Goal: Entertainment & Leisure: Consume media (video, audio)

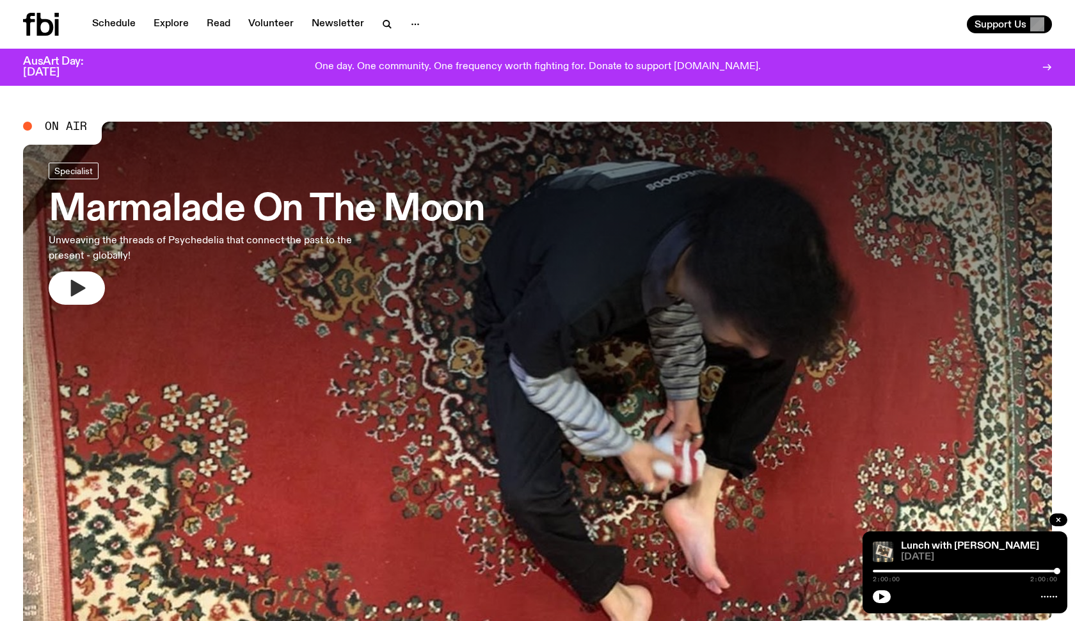
click at [81, 298] on button "button" at bounding box center [77, 287] width 56 height 33
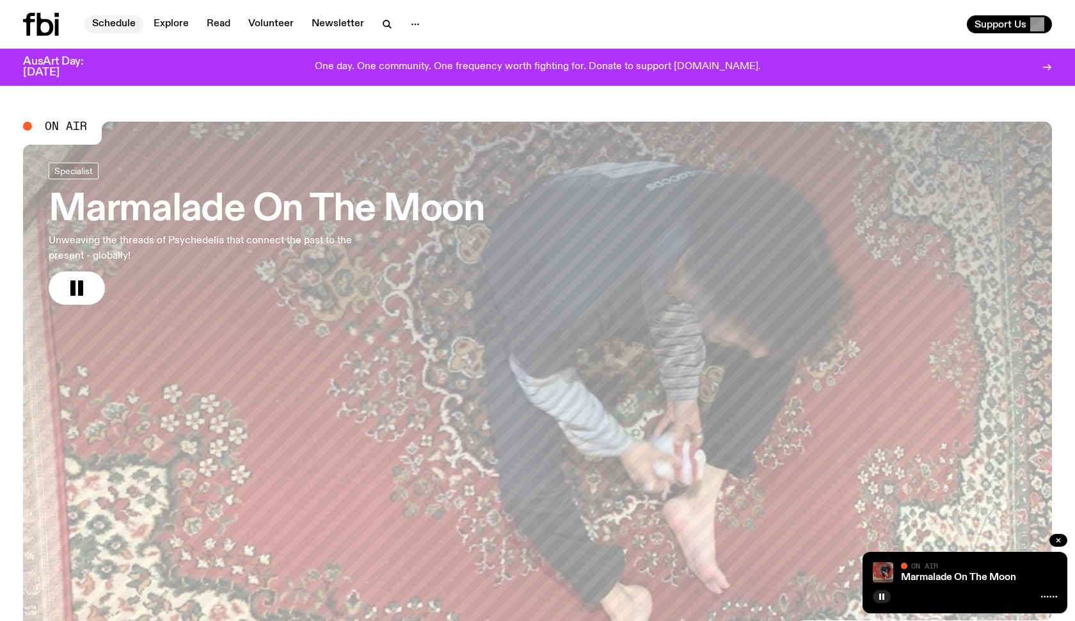
click at [120, 29] on link "Schedule" at bounding box center [113, 24] width 59 height 18
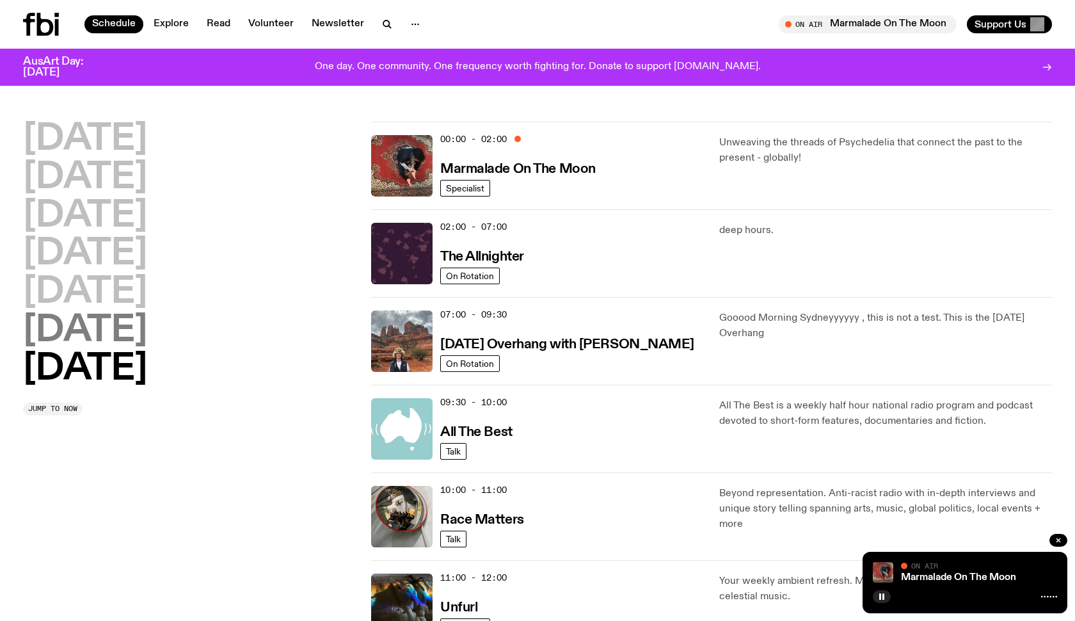
click at [96, 337] on h2 "Saturday" at bounding box center [85, 331] width 124 height 36
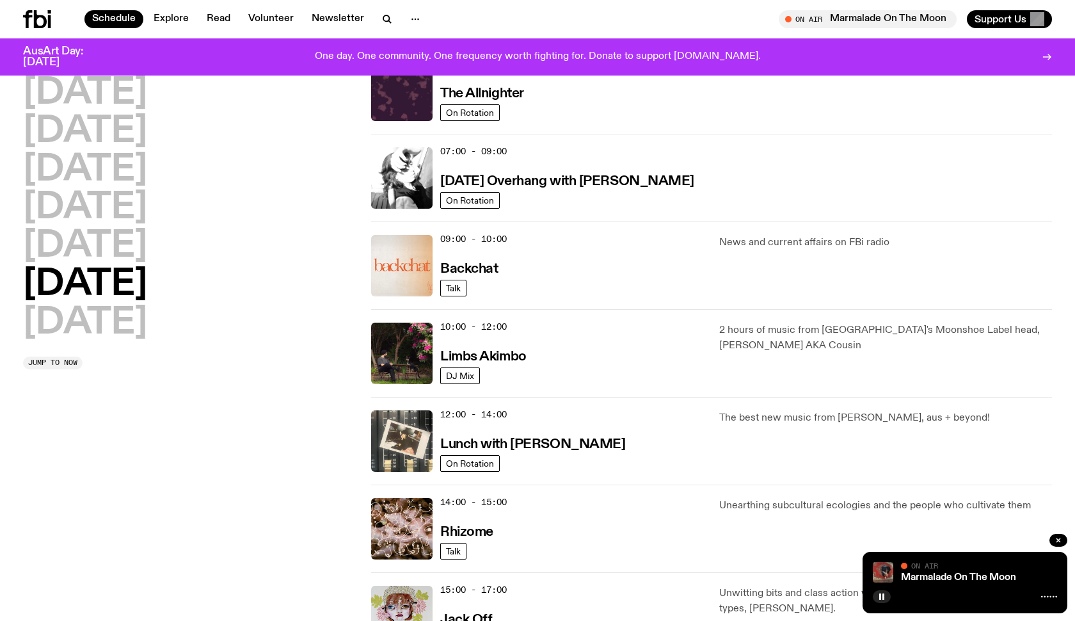
scroll to position [193, 0]
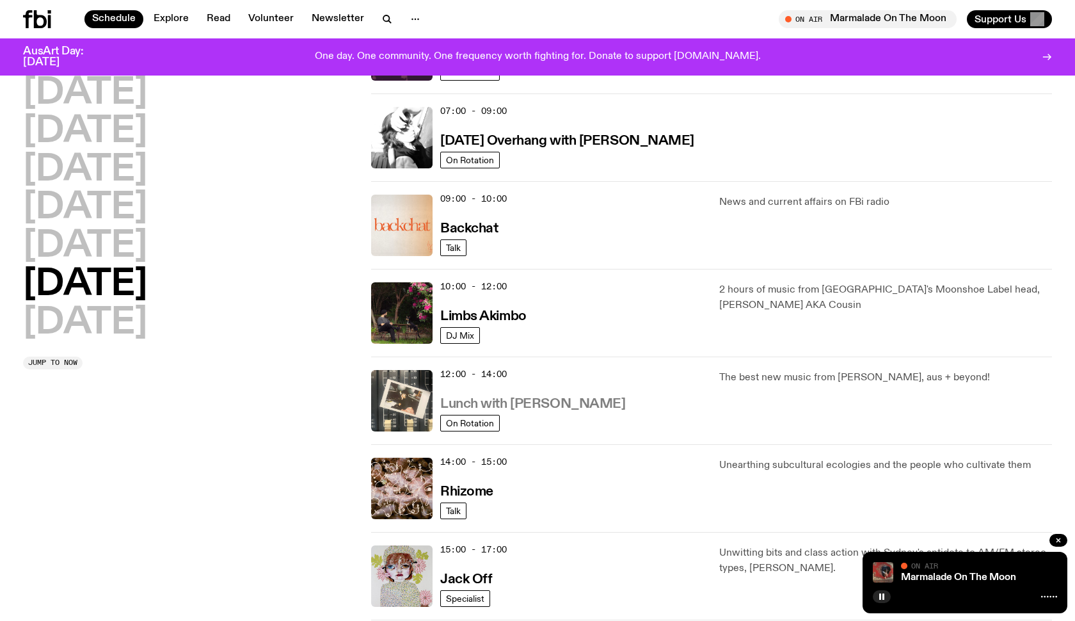
click at [527, 403] on h3 "Lunch with Ella Avni" at bounding box center [532, 403] width 185 height 13
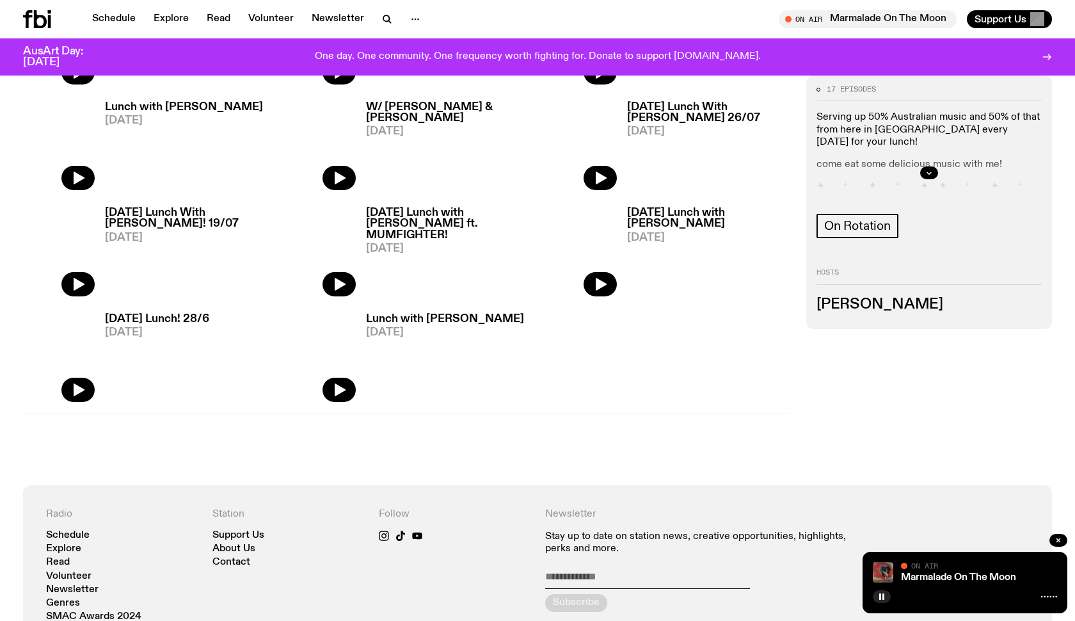
scroll to position [608, 0]
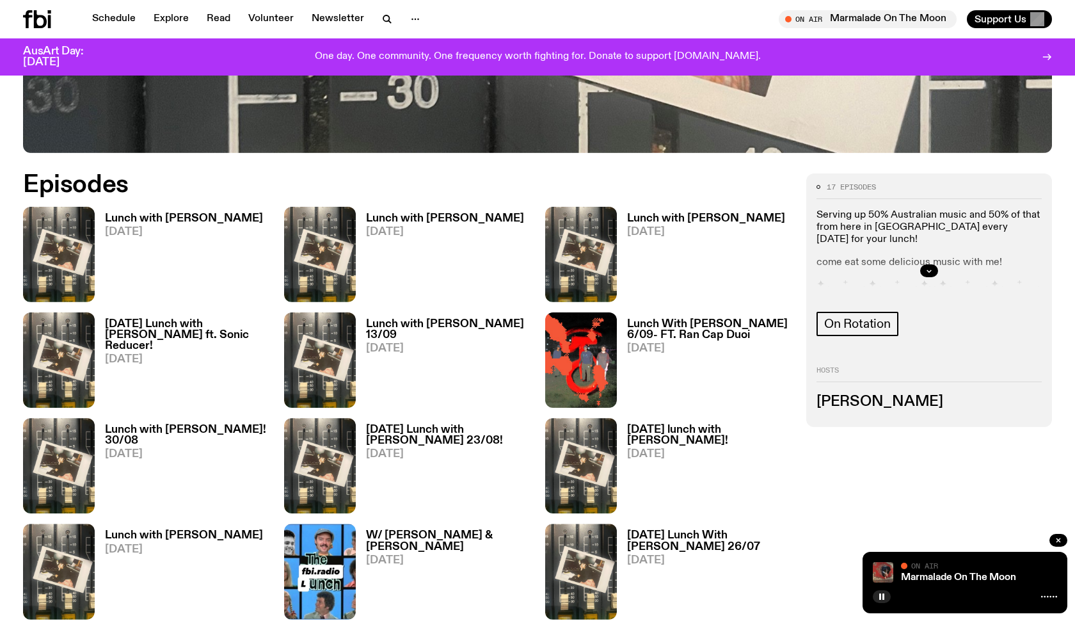
click at [176, 216] on h3 "Lunch with Ella Avni" at bounding box center [184, 218] width 158 height 11
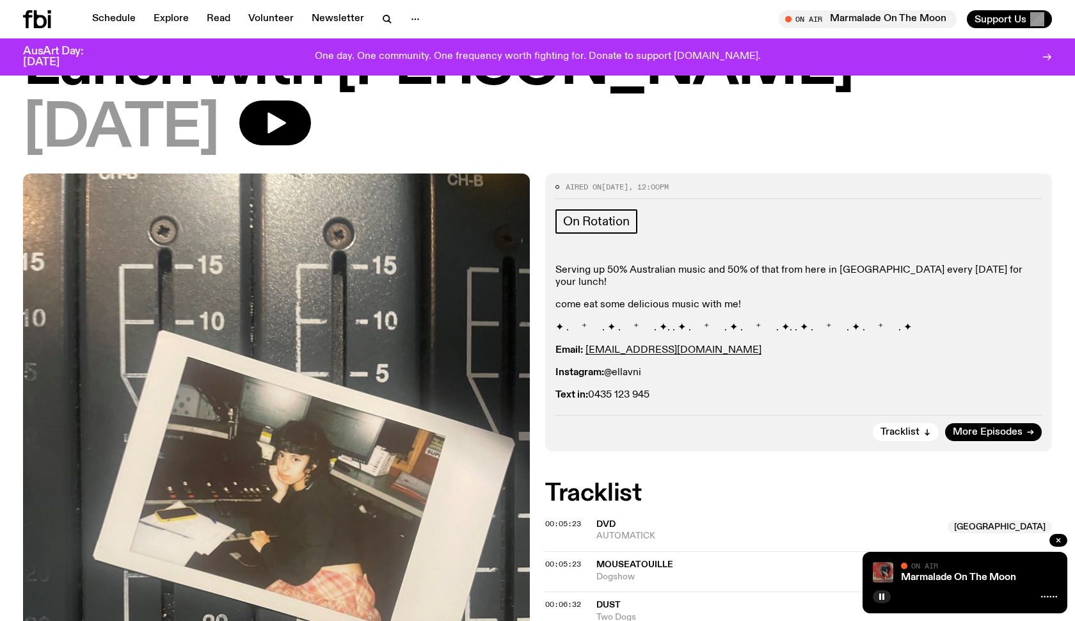
scroll to position [99, 0]
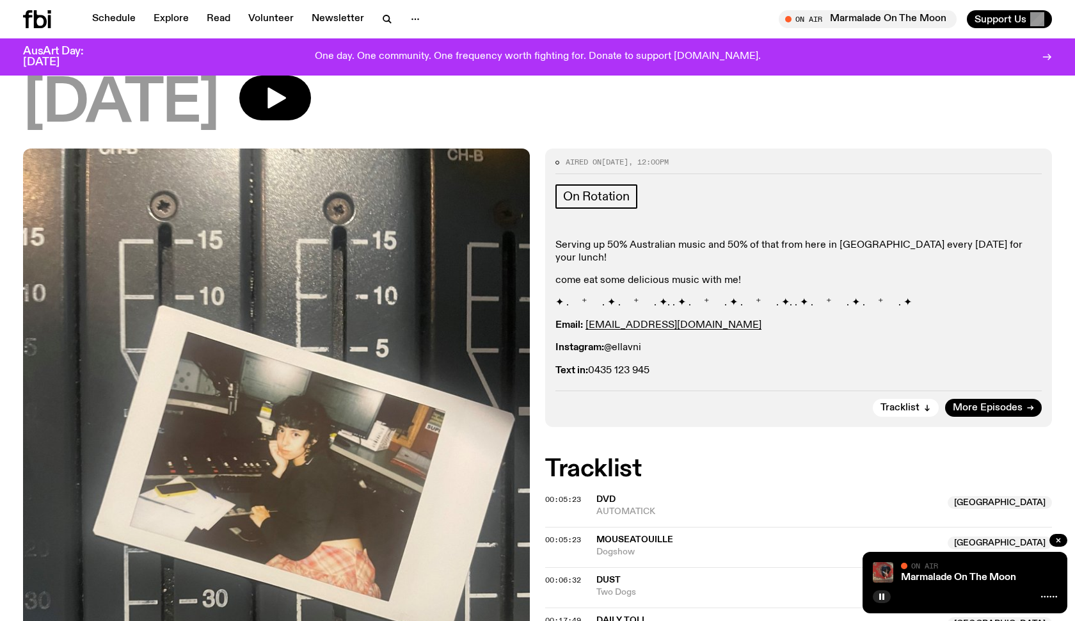
click at [643, 365] on p "Text in: 0435 123 945" at bounding box center [798, 371] width 486 height 12
click at [695, 365] on p "Text in: 0435 123 945" at bounding box center [798, 371] width 486 height 12
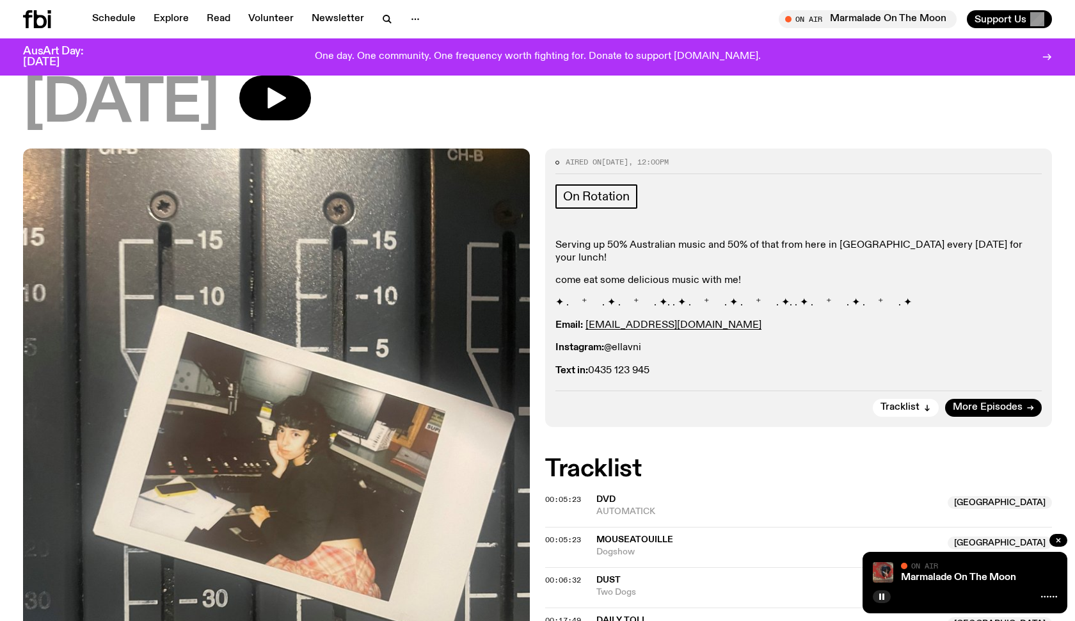
click at [695, 365] on p "Text in: 0435 123 945" at bounding box center [798, 371] width 486 height 12
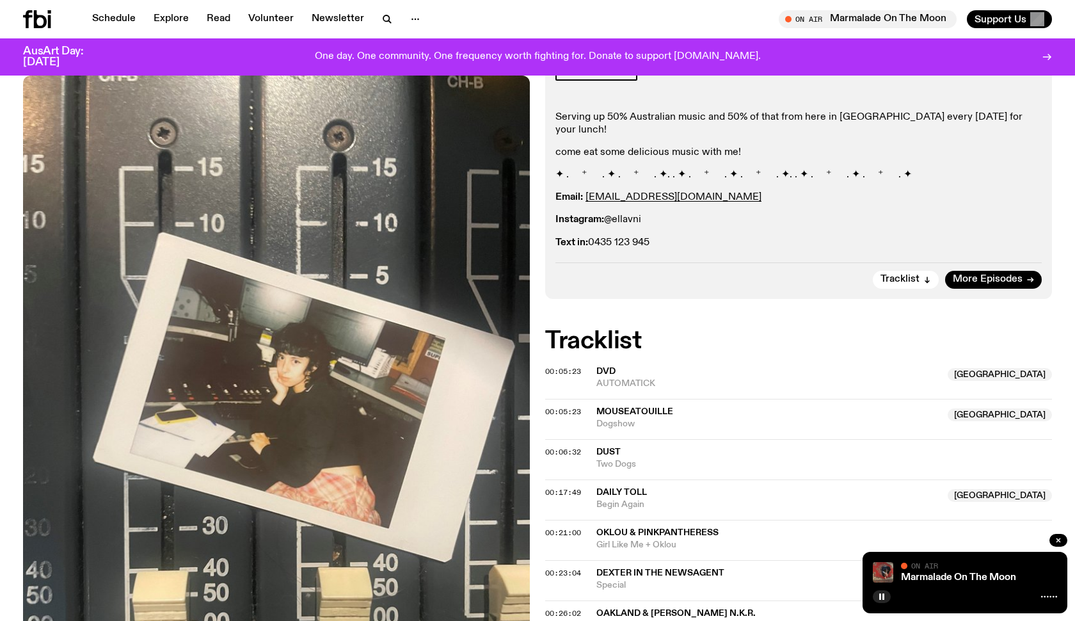
scroll to position [226, 0]
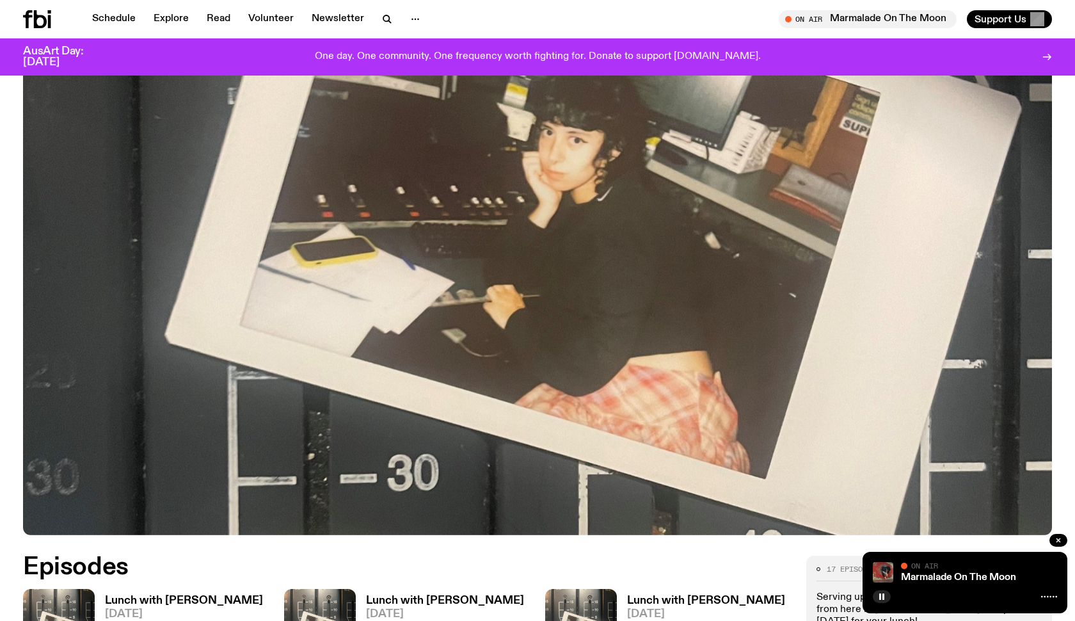
scroll to position [608, 0]
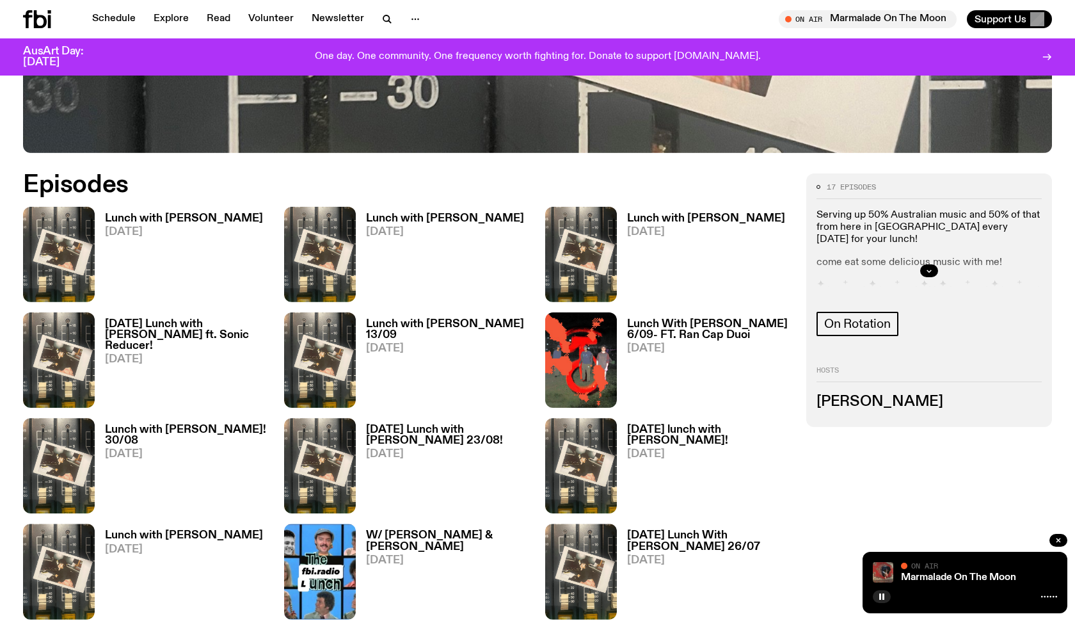
click at [388, 218] on h3 "Lunch with Ella Avni" at bounding box center [445, 218] width 158 height 11
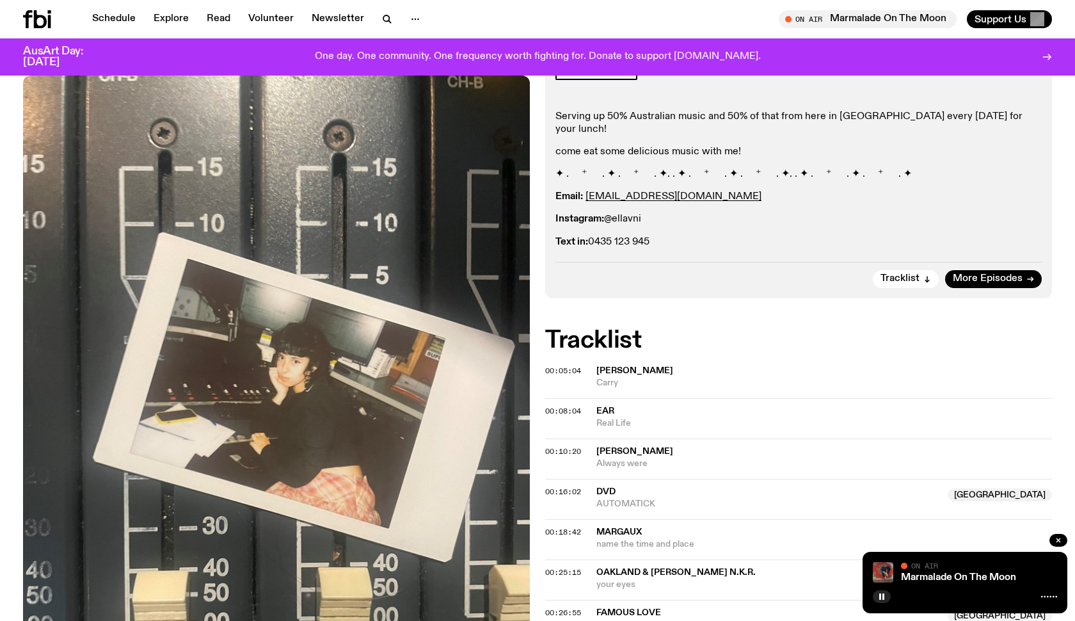
scroll to position [226, 0]
click at [555, 367] on span "00:05:04" at bounding box center [563, 372] width 36 height 10
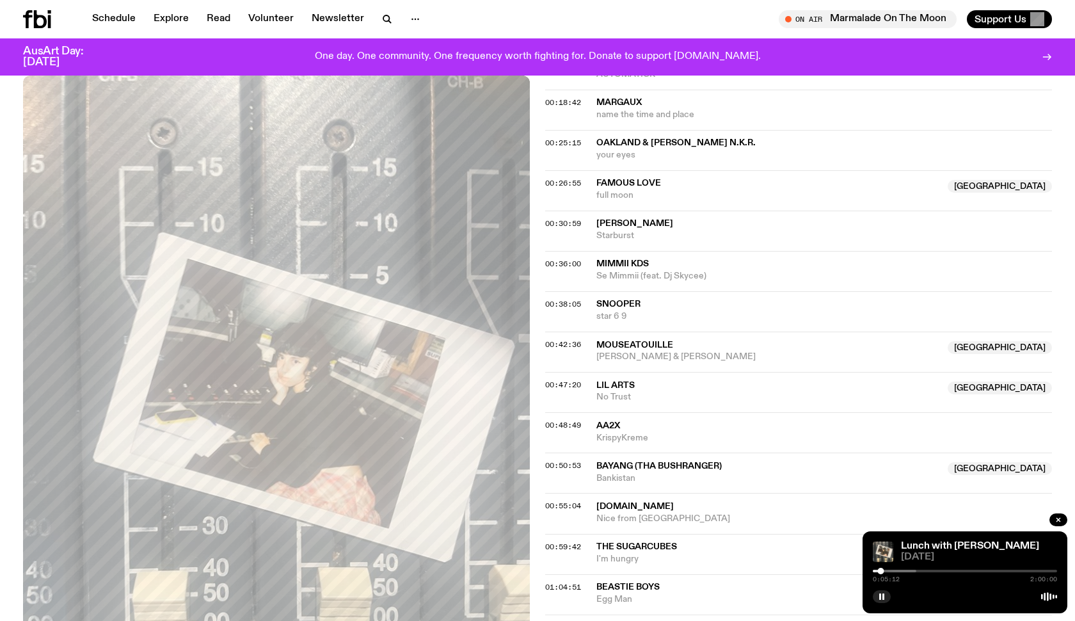
scroll to position [679, 0]
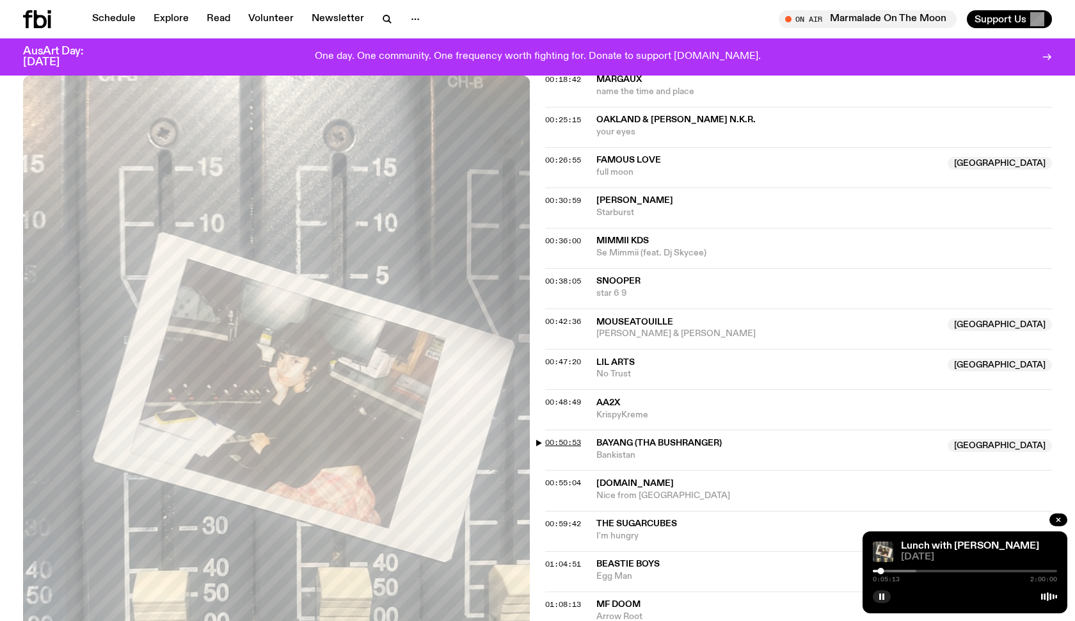
click at [557, 437] on span "00:50:53" at bounding box center [563, 442] width 36 height 10
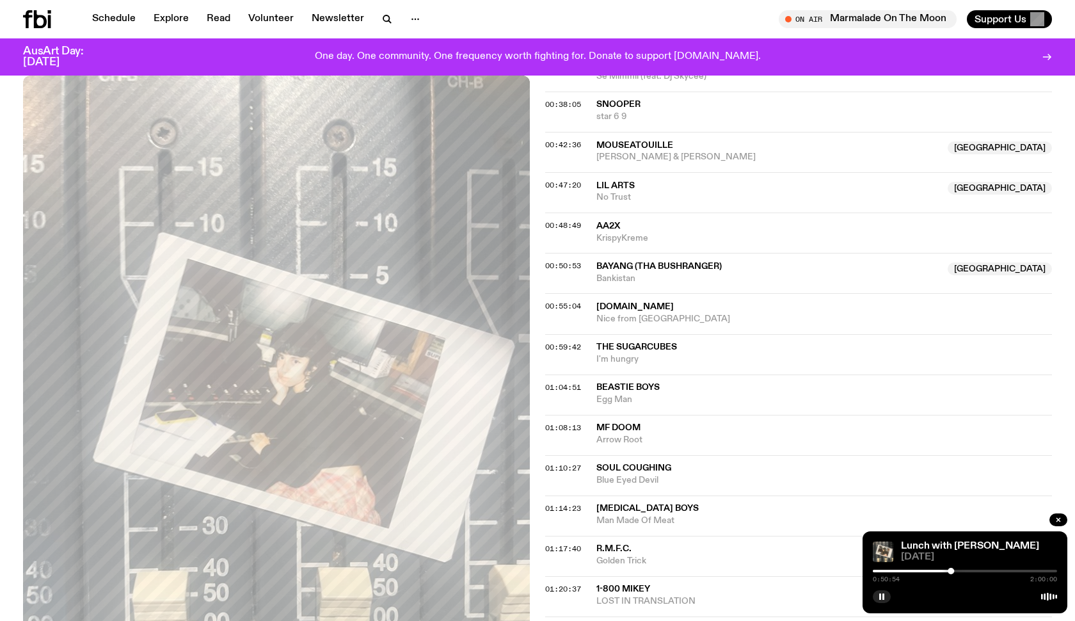
scroll to position [856, 0]
click at [613, 504] on span "Viagra Boys" at bounding box center [647, 508] width 102 height 9
click at [573, 503] on span "01:14:23" at bounding box center [563, 508] width 36 height 10
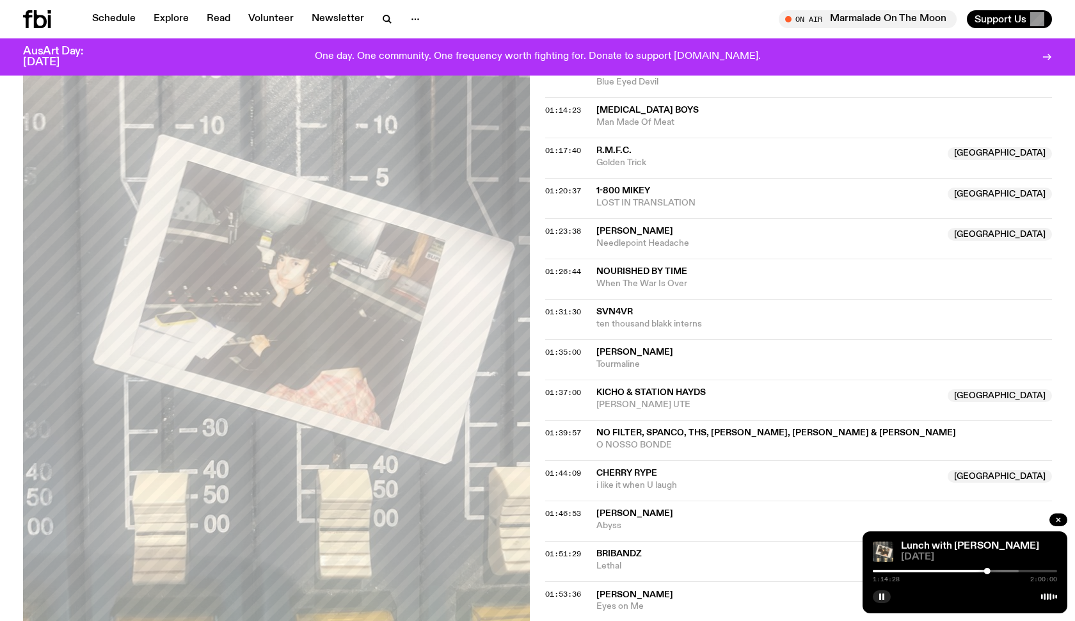
scroll to position [1254, 0]
click at [887, 592] on button "button" at bounding box center [882, 596] width 18 height 13
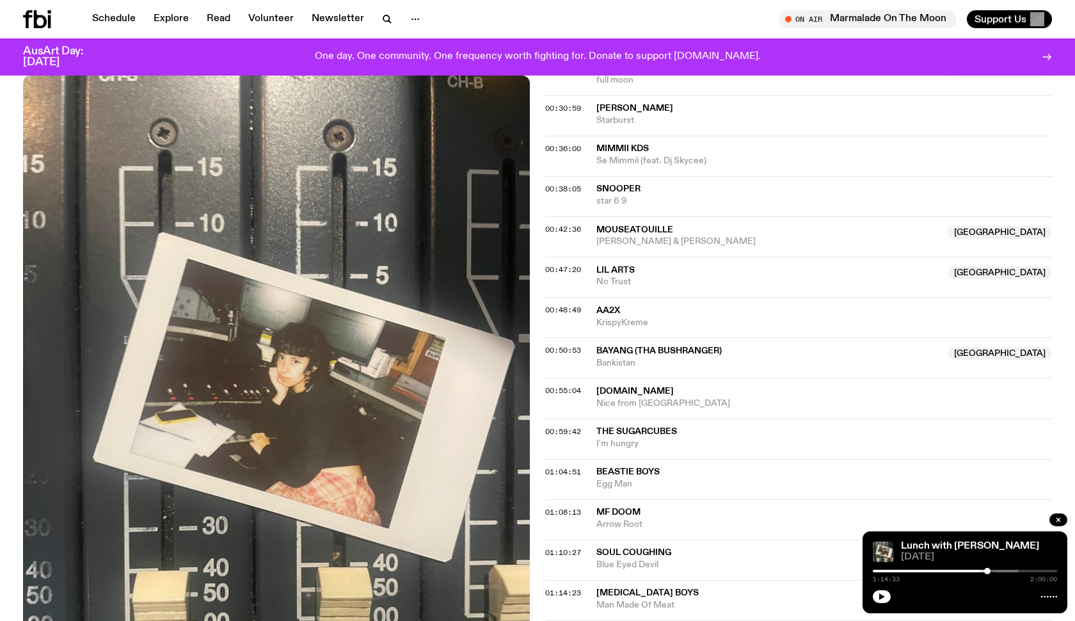
scroll to position [774, 0]
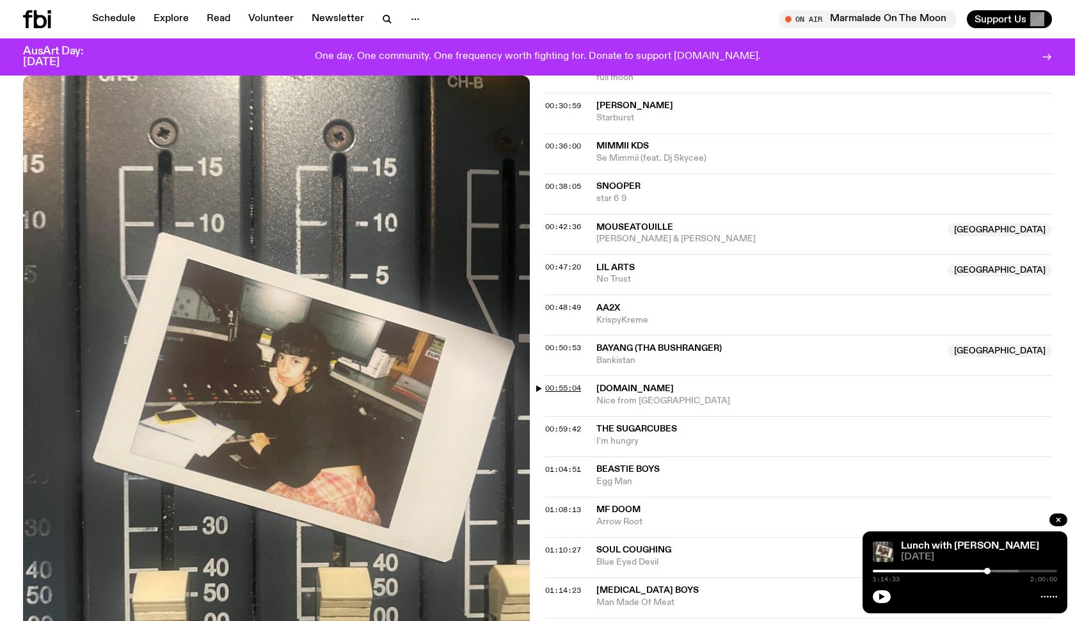
click at [568, 383] on span "00:55:04" at bounding box center [563, 388] width 36 height 10
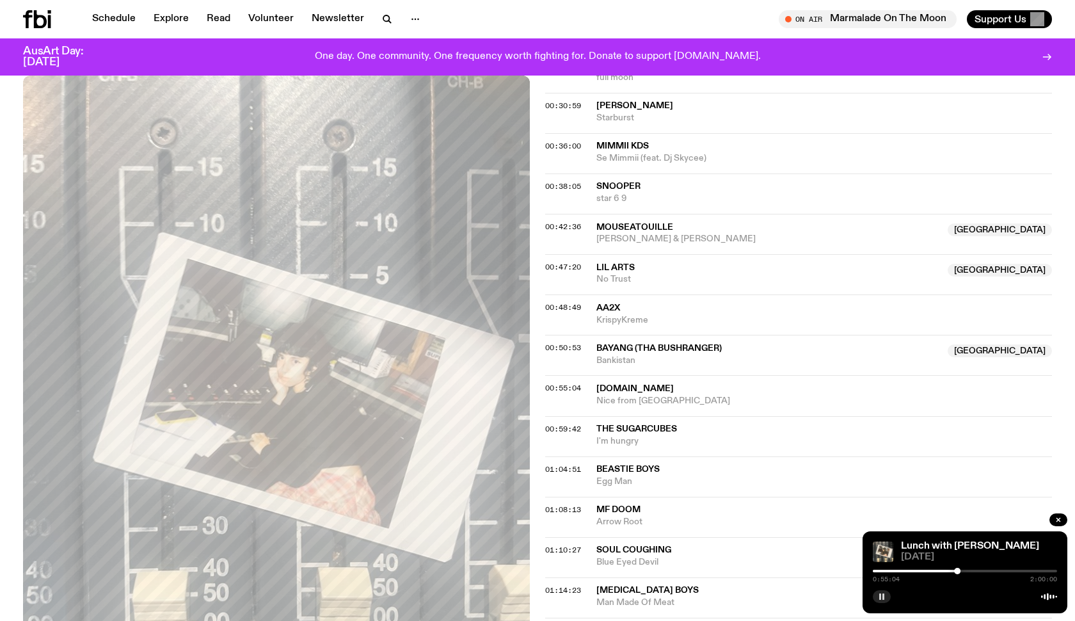
click at [885, 600] on button "button" at bounding box center [882, 596] width 18 height 13
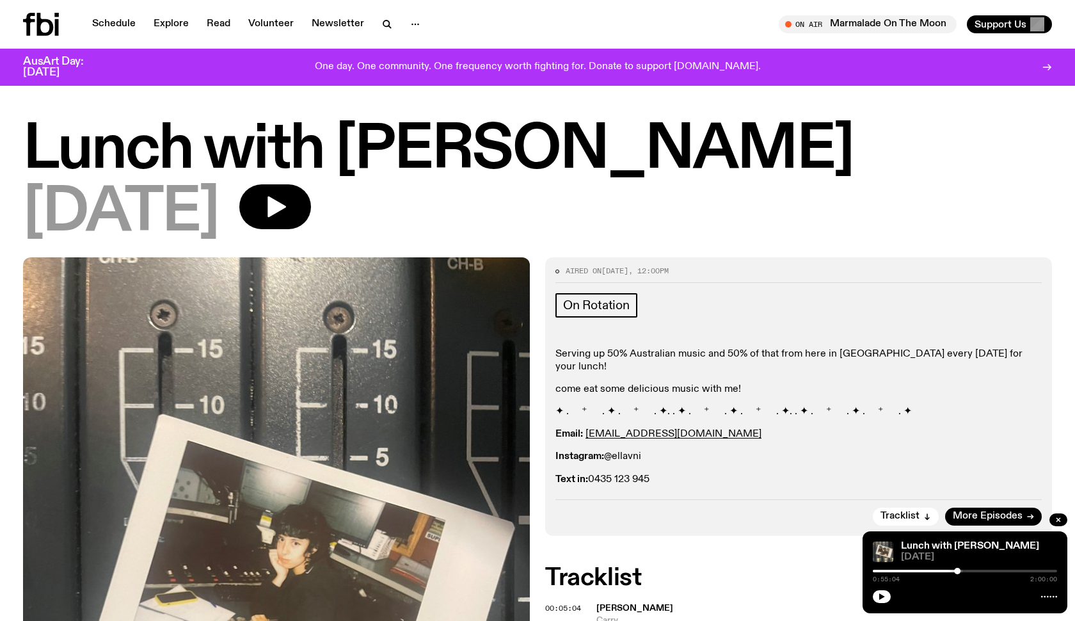
scroll to position [0, 0]
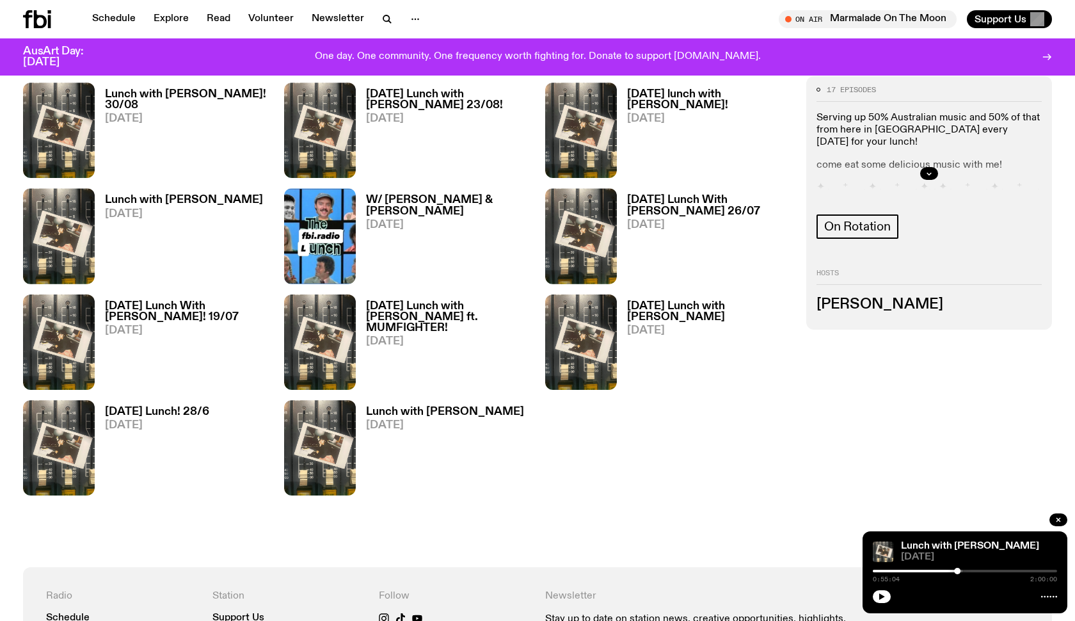
scroll to position [932, 0]
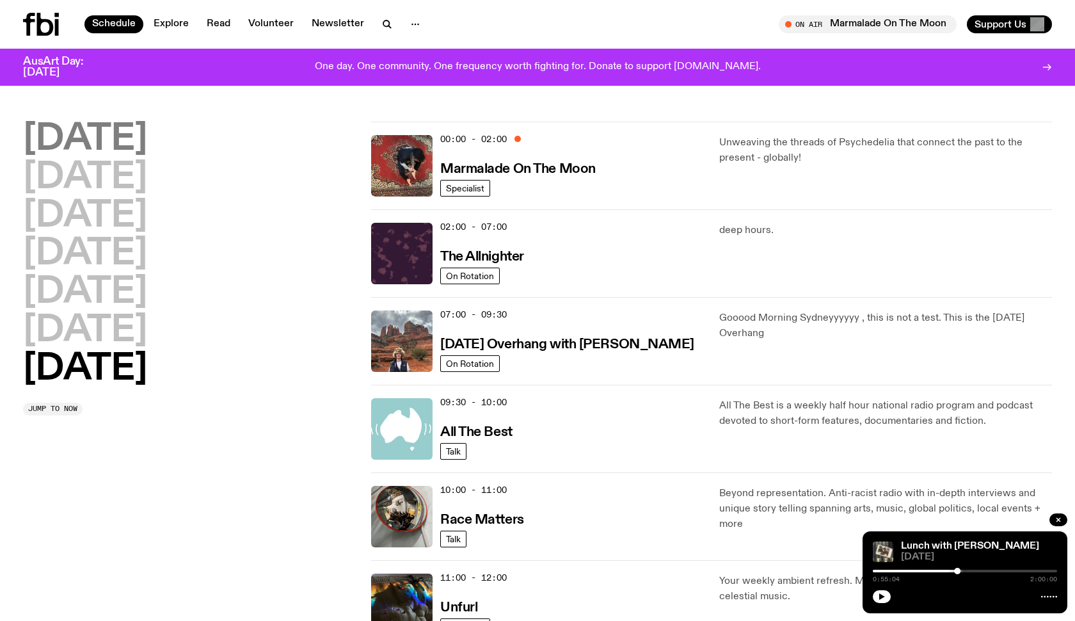
click at [136, 122] on h2 "Monday" at bounding box center [85, 140] width 124 height 36
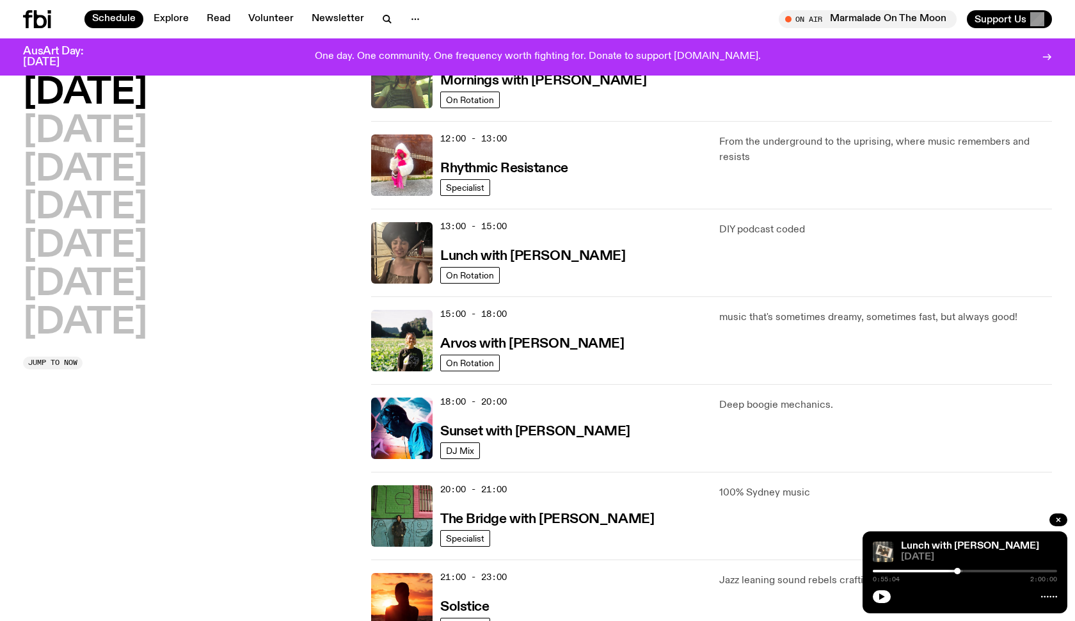
scroll to position [232, 0]
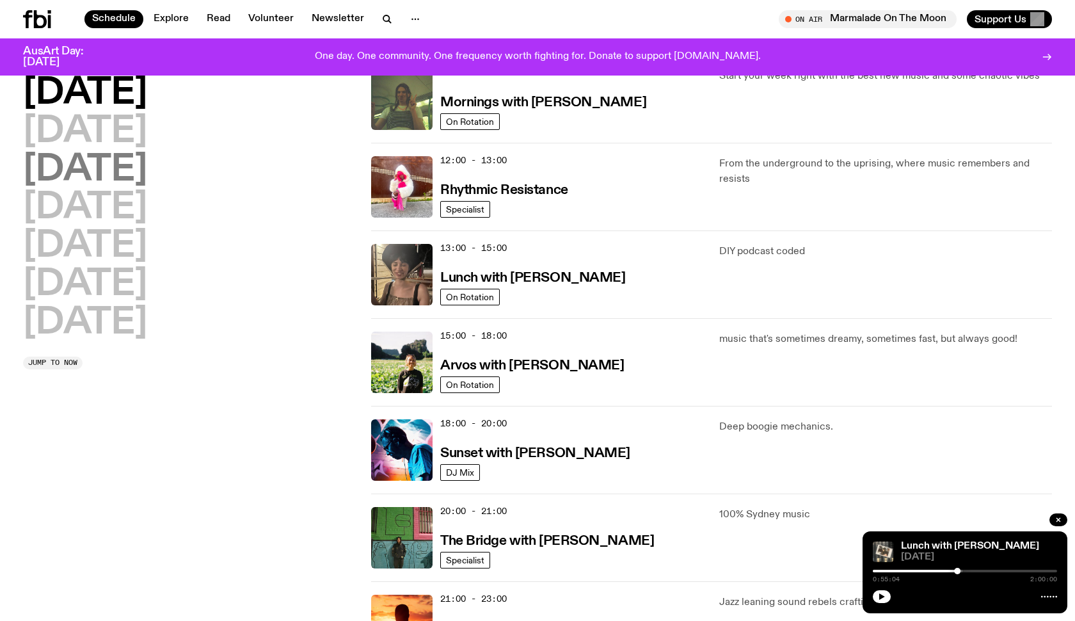
click at [107, 152] on h2 "Wednesday" at bounding box center [85, 170] width 124 height 36
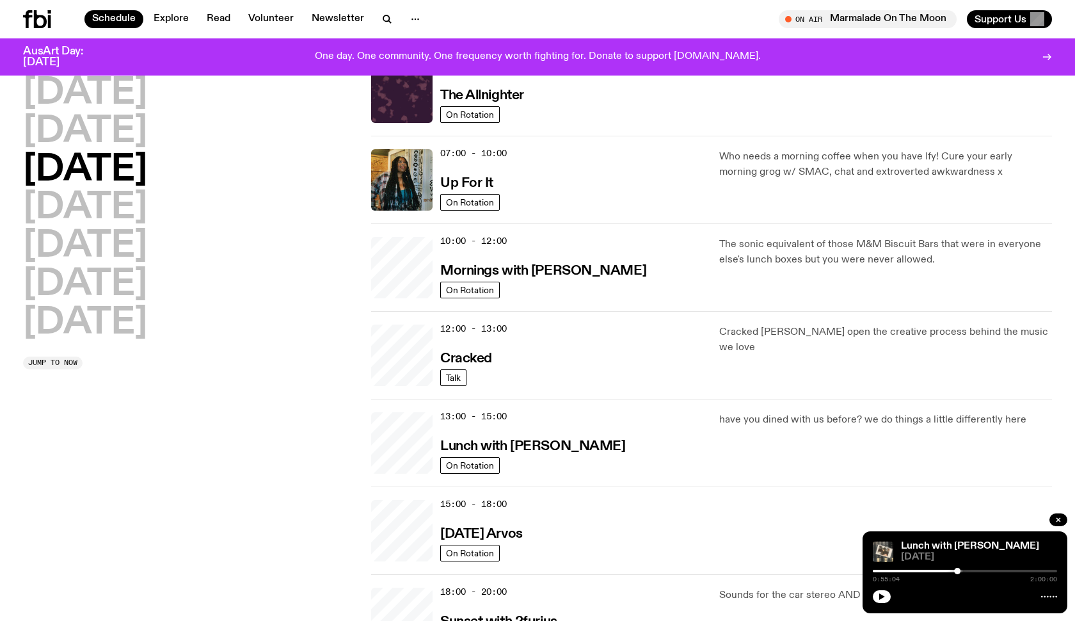
scroll to position [36, 0]
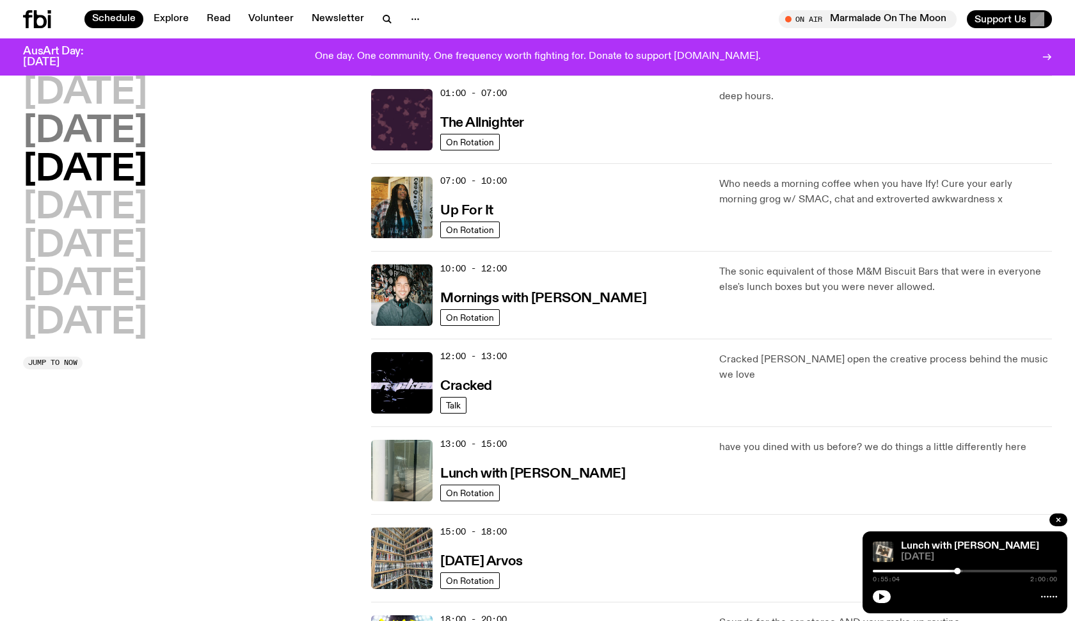
click at [119, 134] on h2 "Tuesday" at bounding box center [85, 132] width 124 height 36
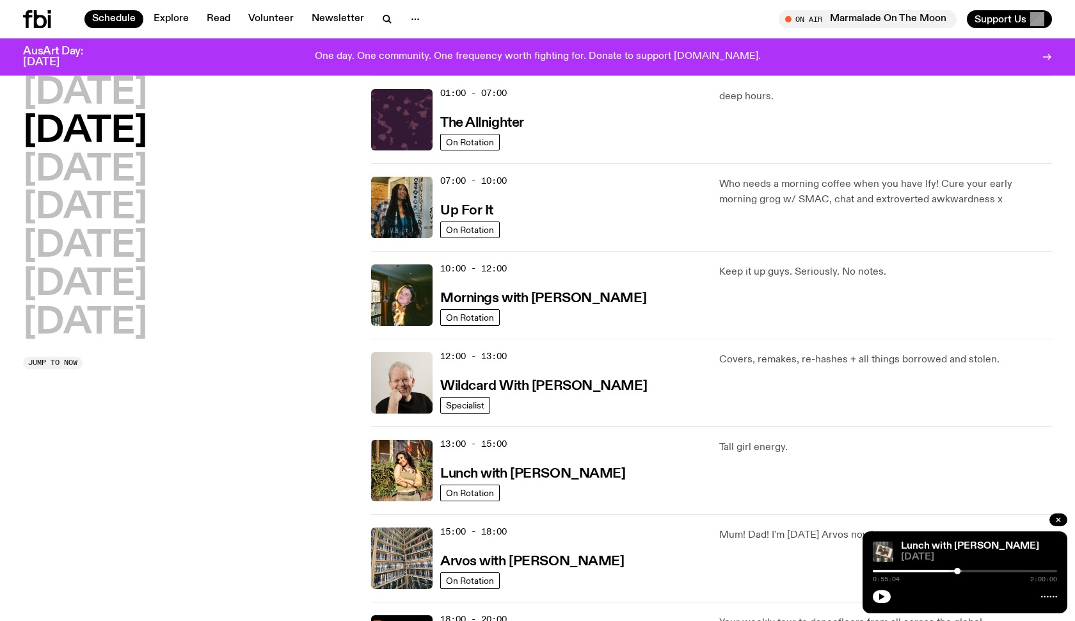
click at [42, 16] on icon at bounding box center [40, 19] width 13 height 18
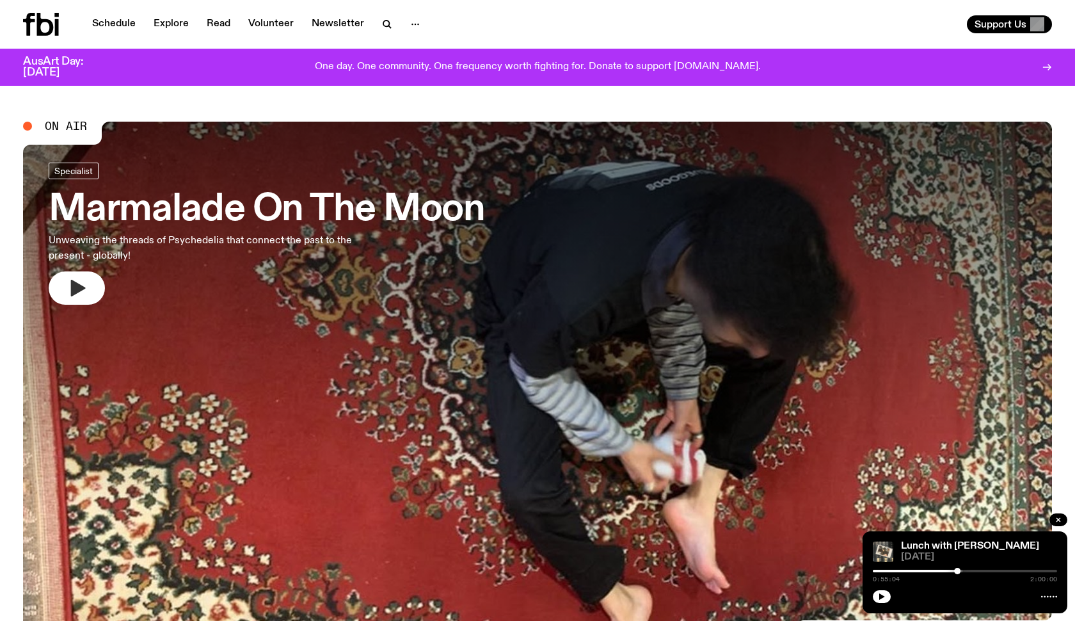
click at [88, 283] on button "button" at bounding box center [77, 287] width 56 height 33
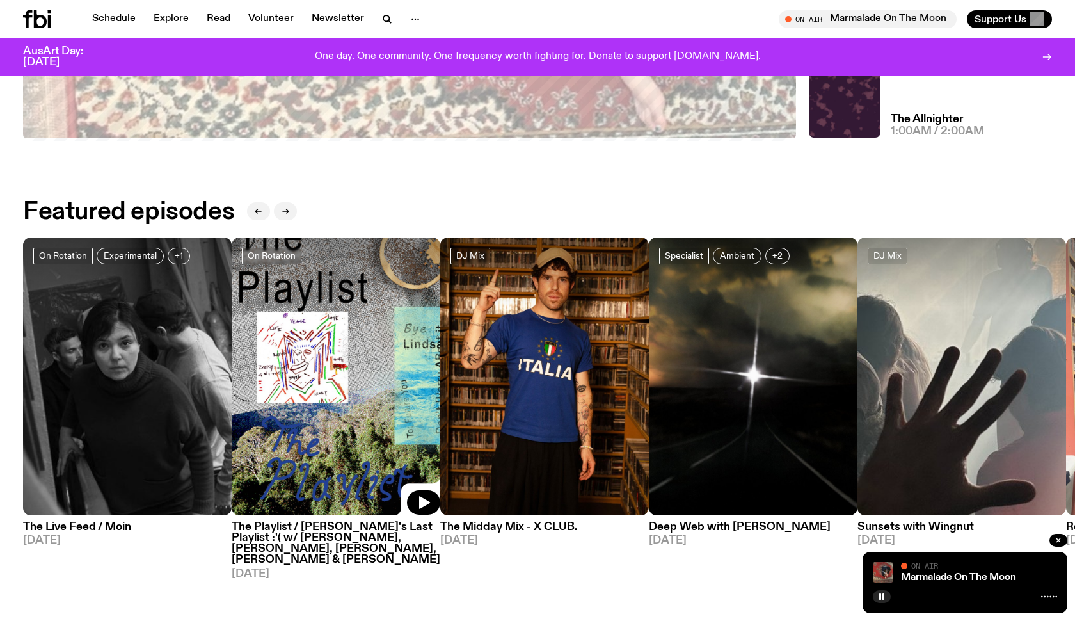
scroll to position [554, 0]
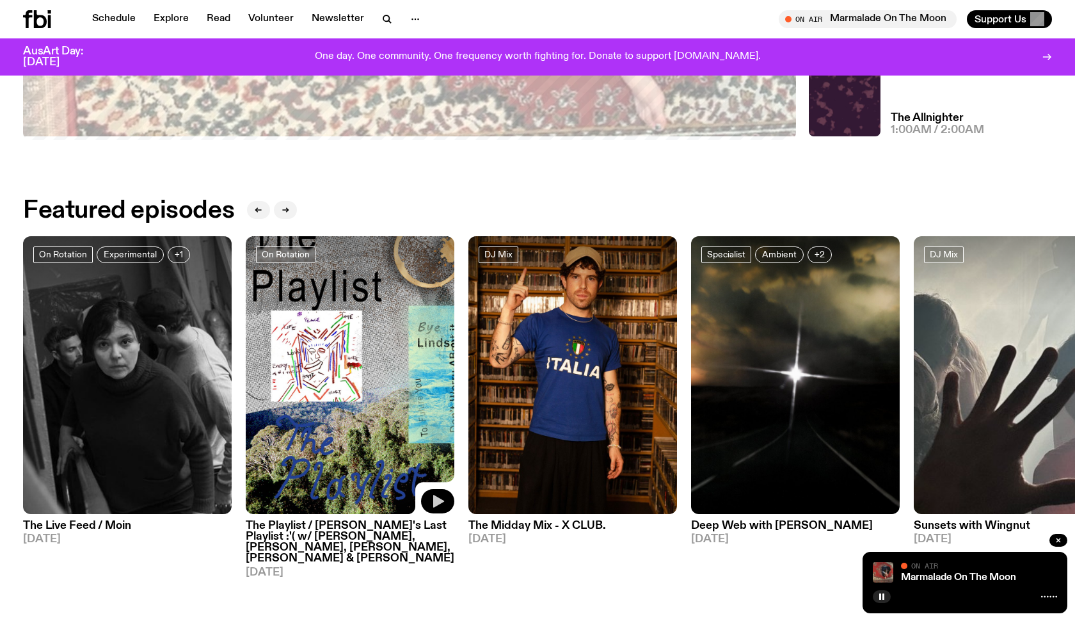
click at [430, 513] on button "button" at bounding box center [437, 501] width 33 height 24
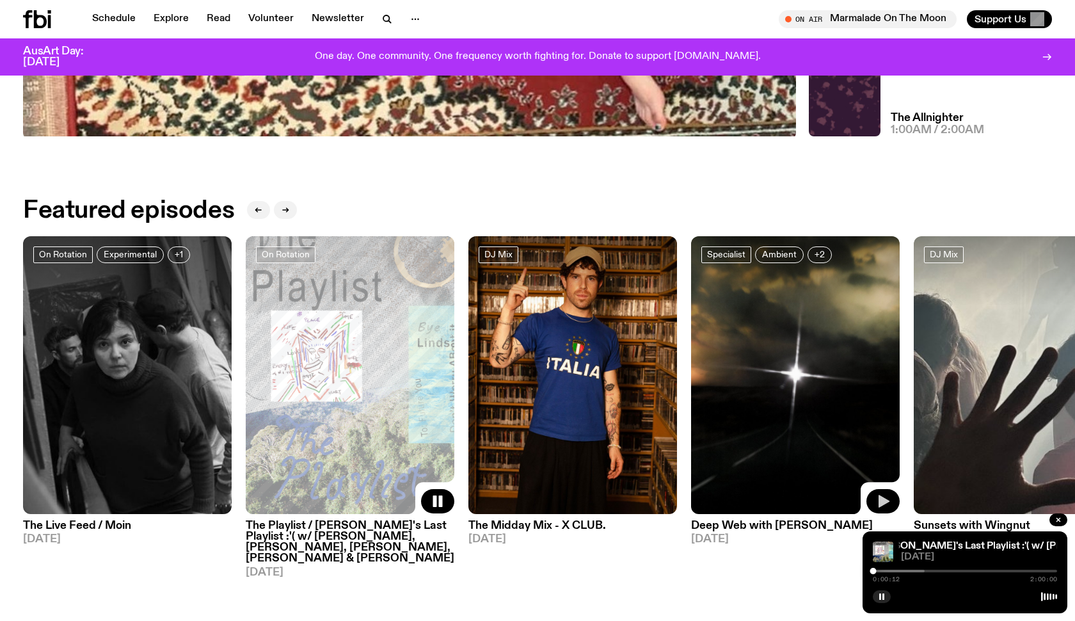
click at [890, 508] on icon "button" at bounding box center [882, 500] width 15 height 15
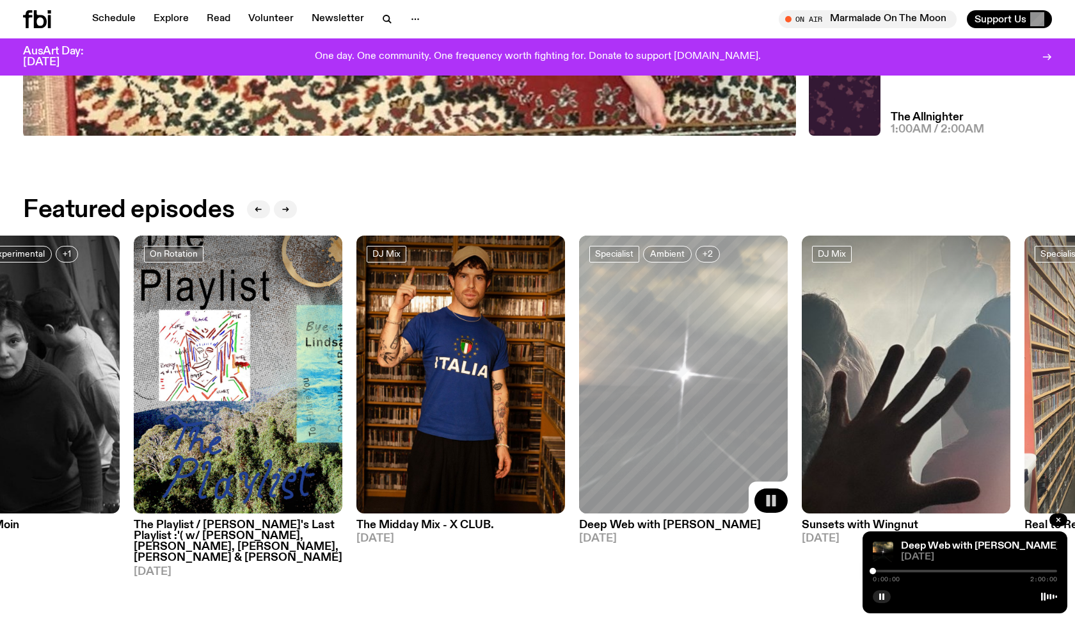
scroll to position [557, 0]
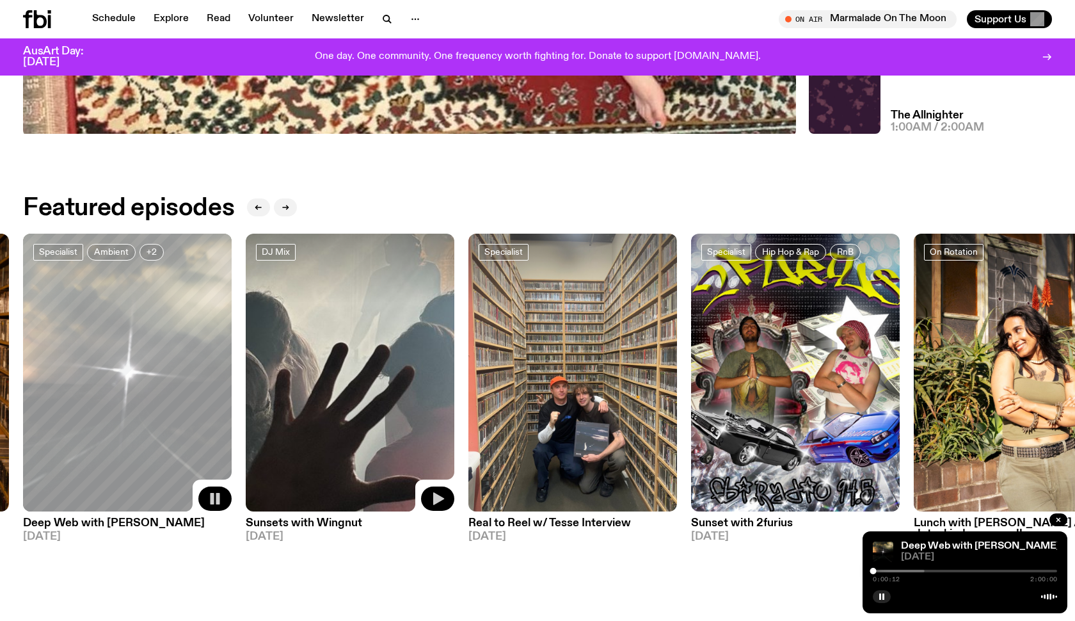
click at [429, 499] on button "button" at bounding box center [437, 498] width 33 height 24
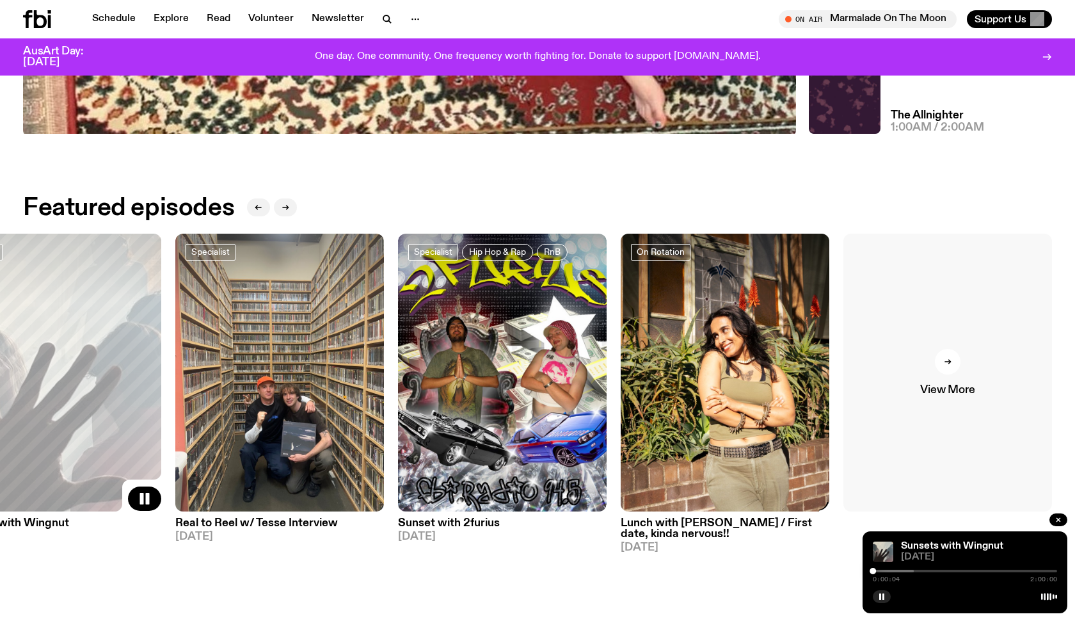
click at [994, 401] on link "View More" at bounding box center [947, 373] width 209 height 278
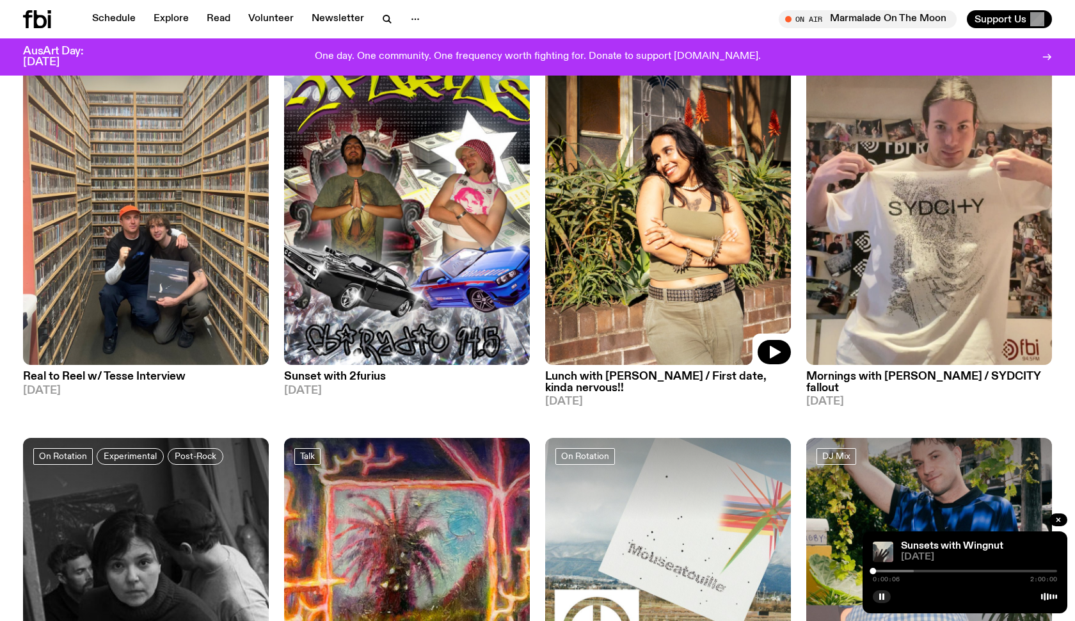
scroll to position [573, 0]
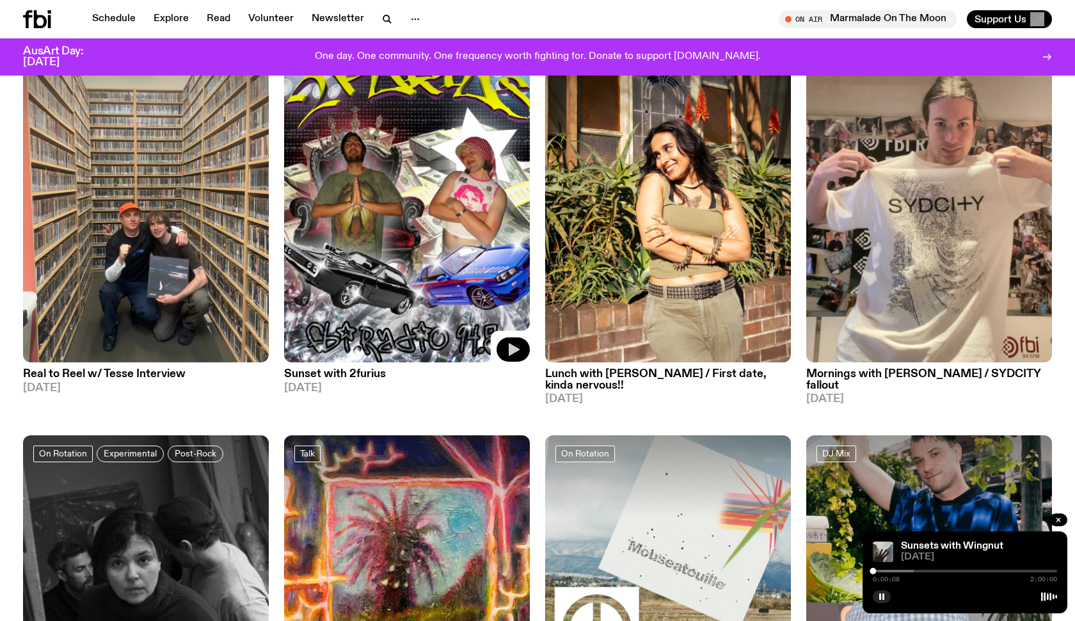
click at [517, 344] on icon "button" at bounding box center [514, 350] width 11 height 13
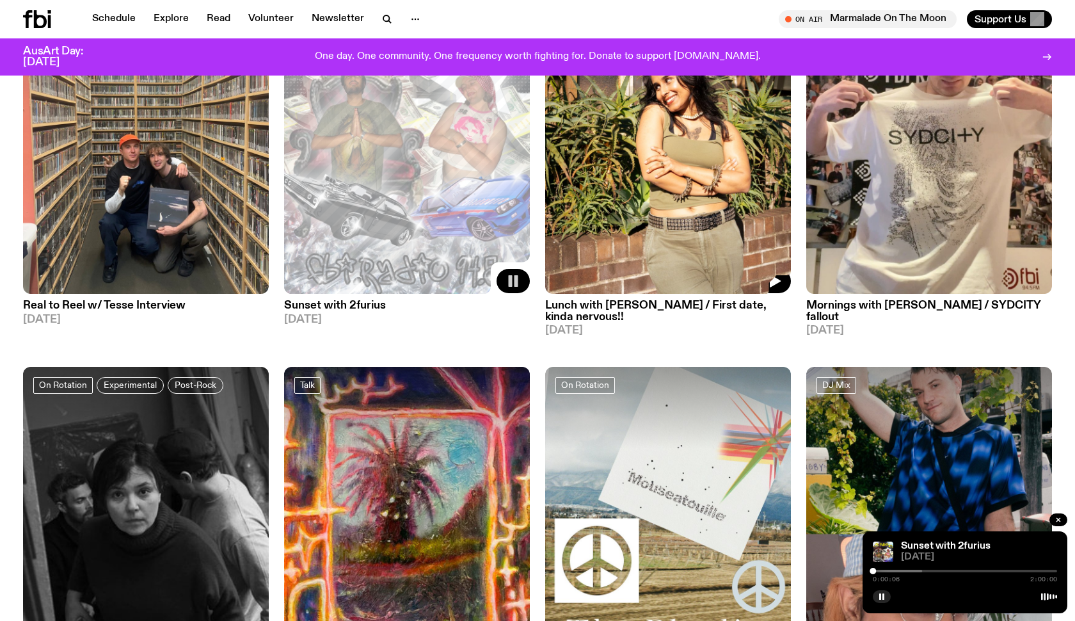
scroll to position [640, 0]
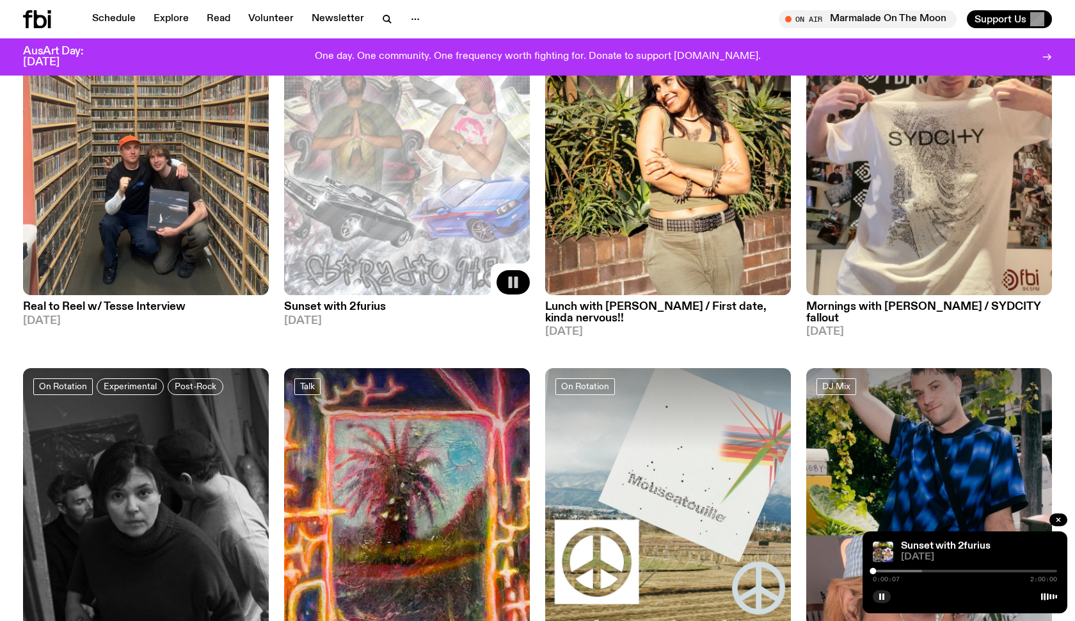
click at [510, 276] on rect "button" at bounding box center [511, 282] width 4 height 12
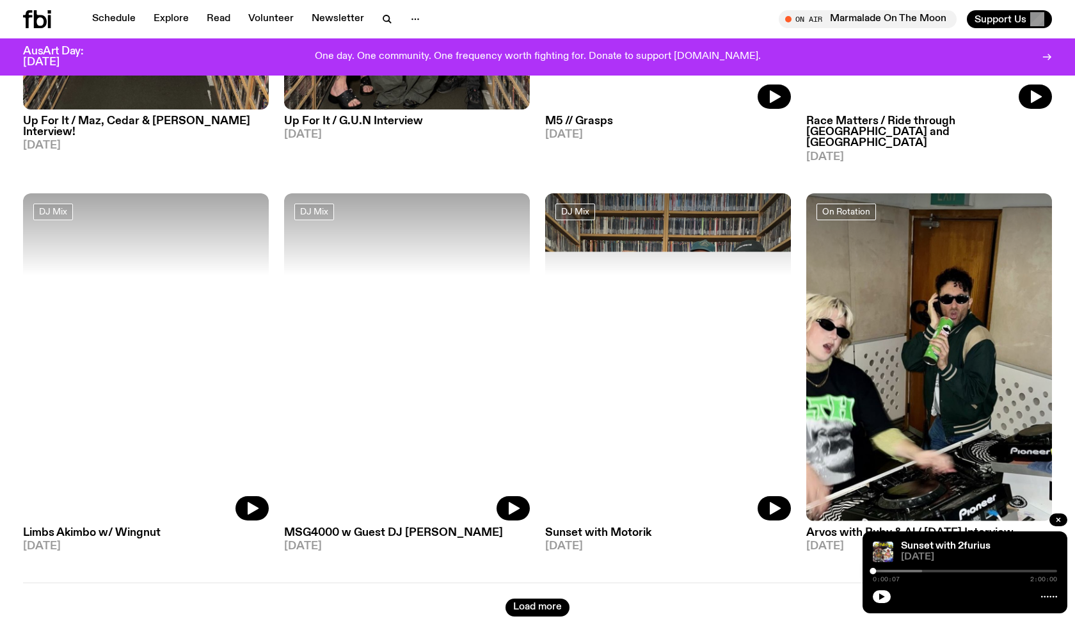
scroll to position [2022, 0]
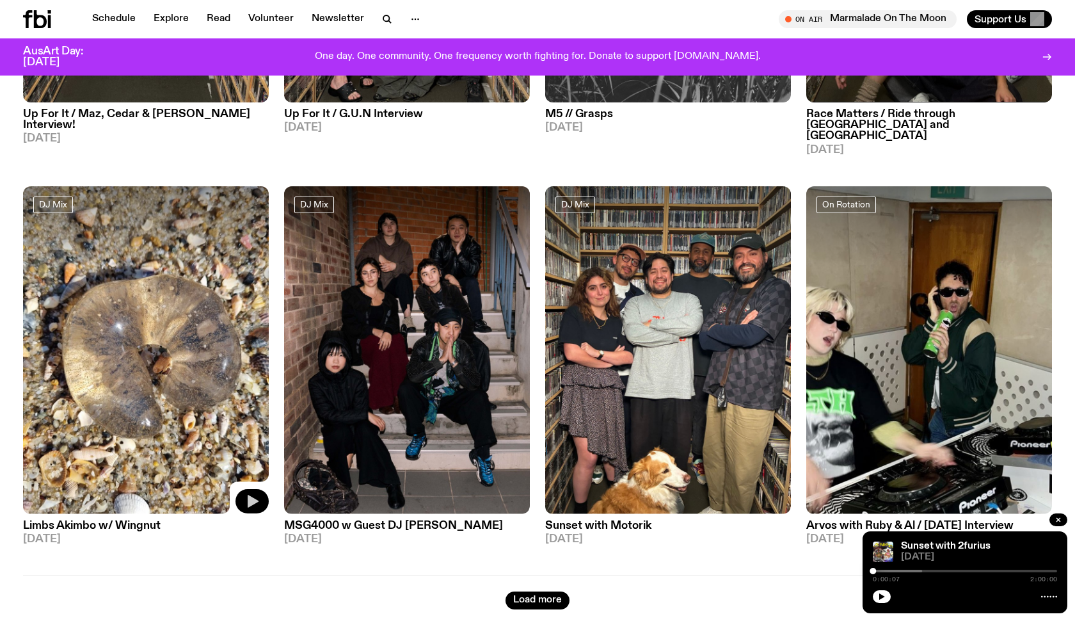
click at [253, 495] on icon "button" at bounding box center [253, 501] width 11 height 13
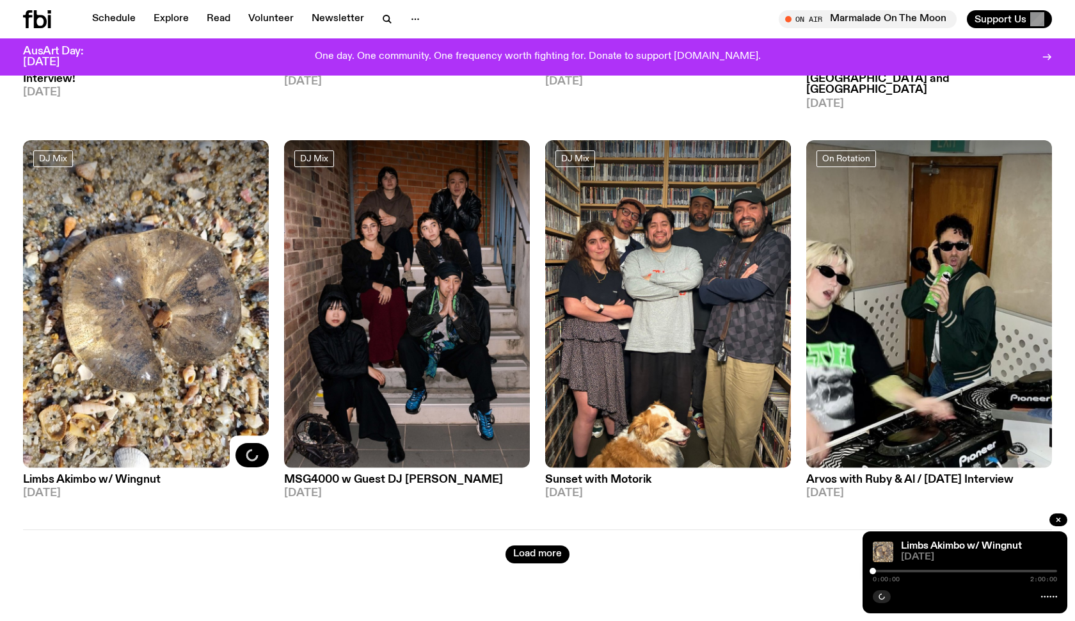
scroll to position [2069, 0]
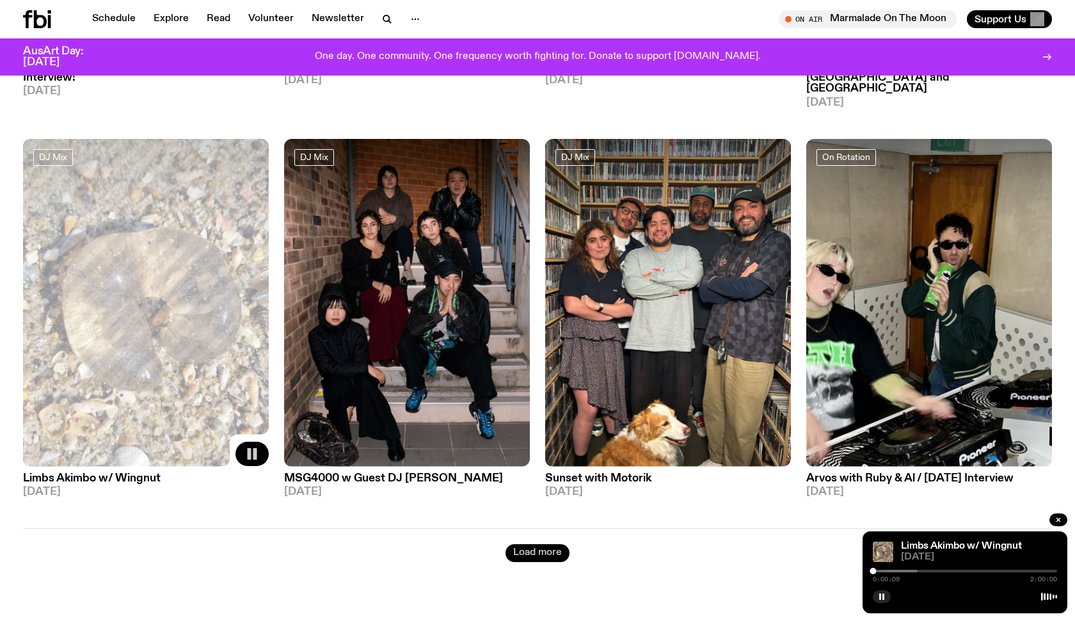
click at [535, 544] on button "Load more" at bounding box center [537, 553] width 64 height 18
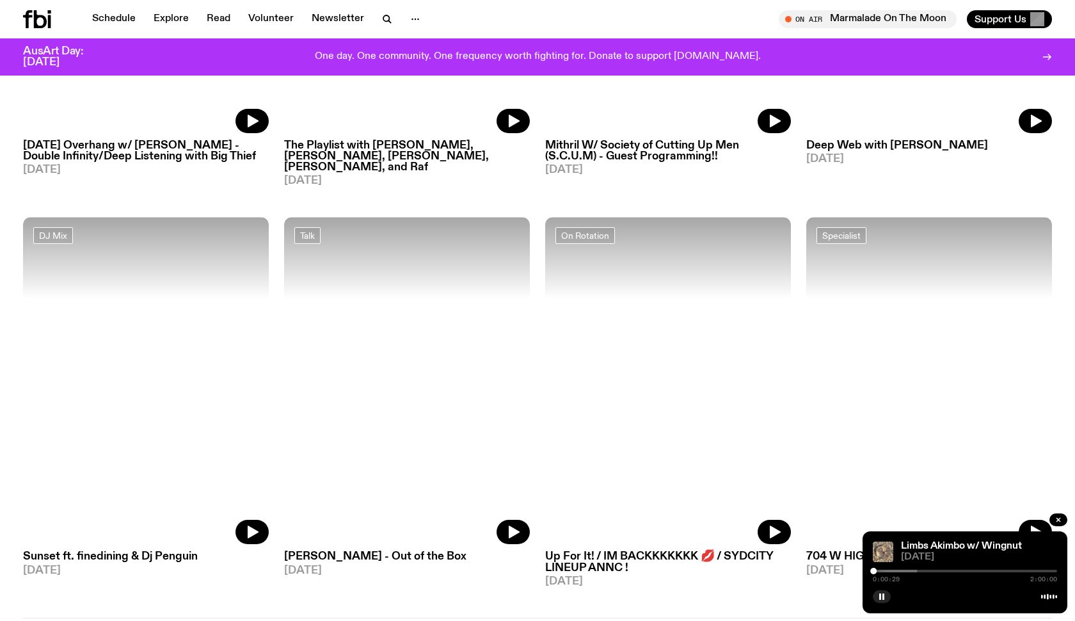
scroll to position [4412, 0]
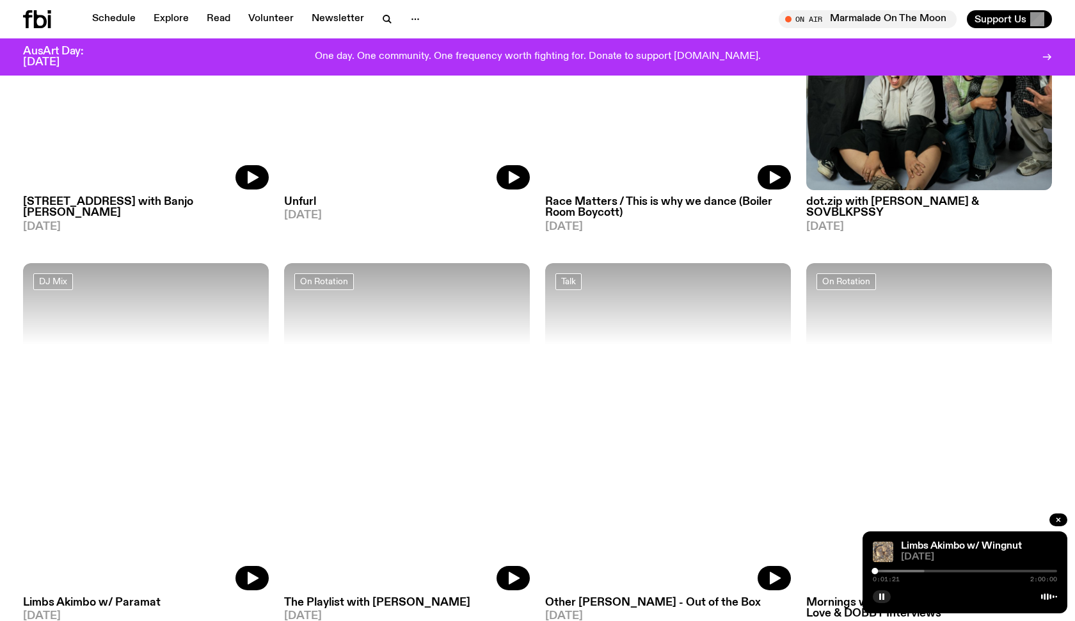
scroll to position [6824, 0]
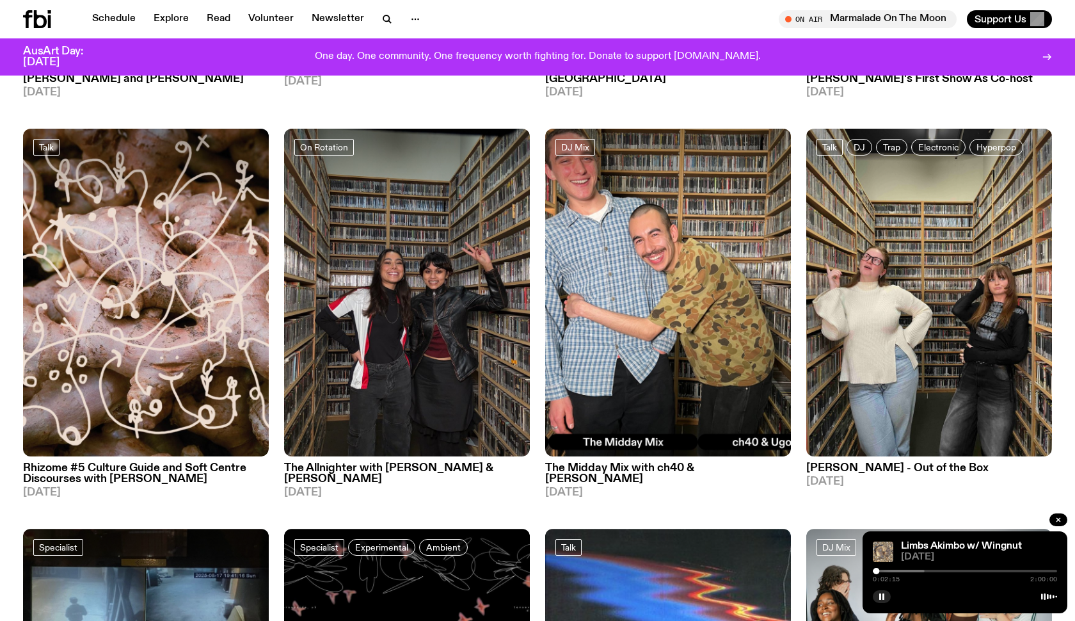
scroll to position [6154, 0]
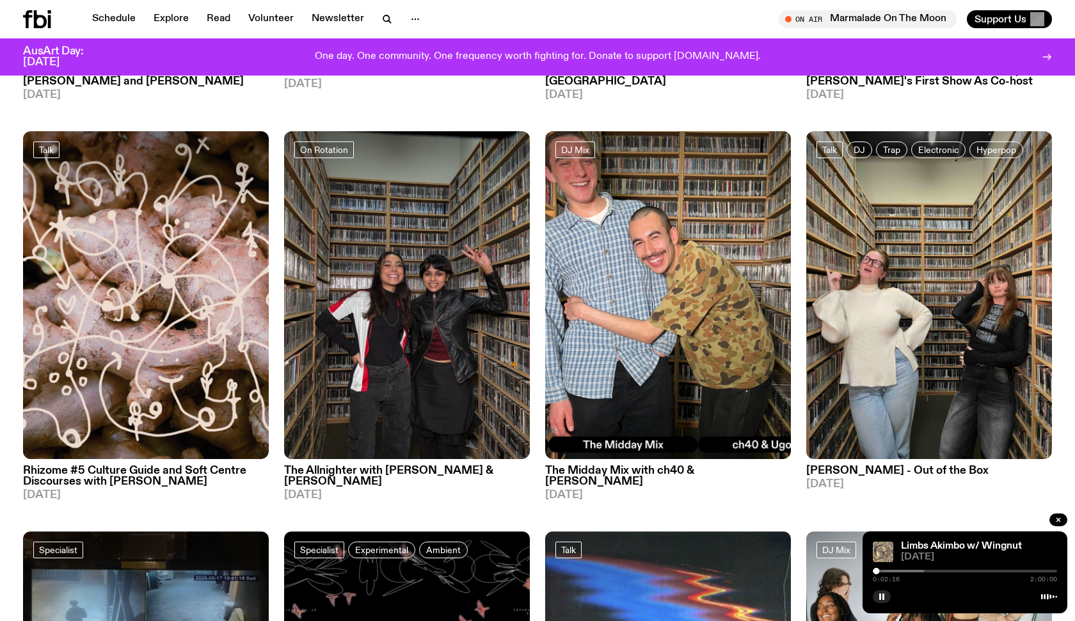
click at [899, 465] on h3 "Ninajirachi - Out of the Box" at bounding box center [929, 470] width 246 height 11
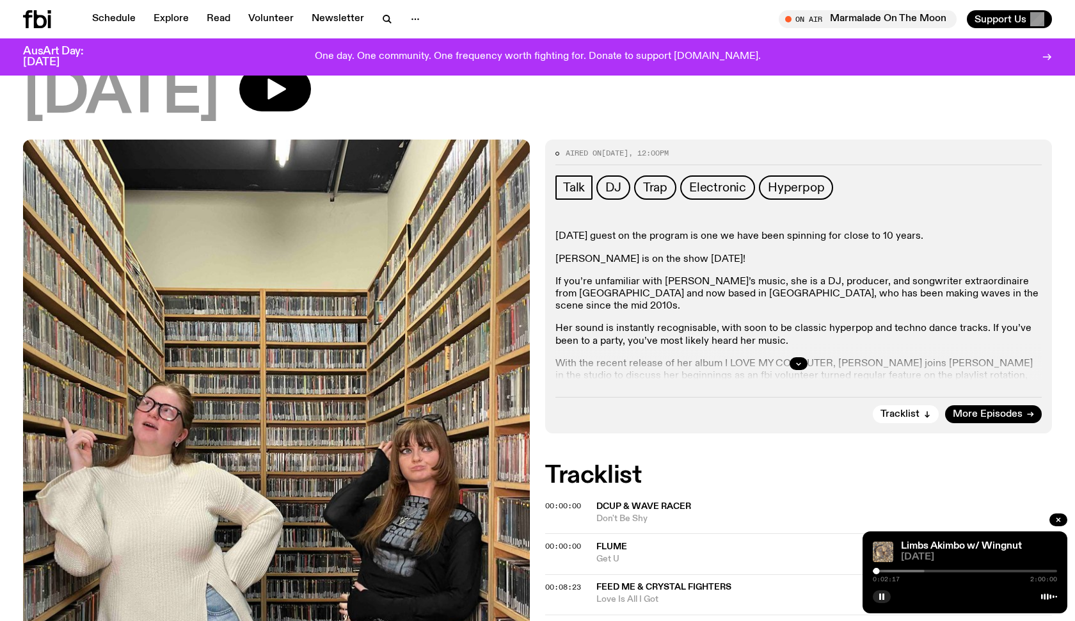
scroll to position [113, 0]
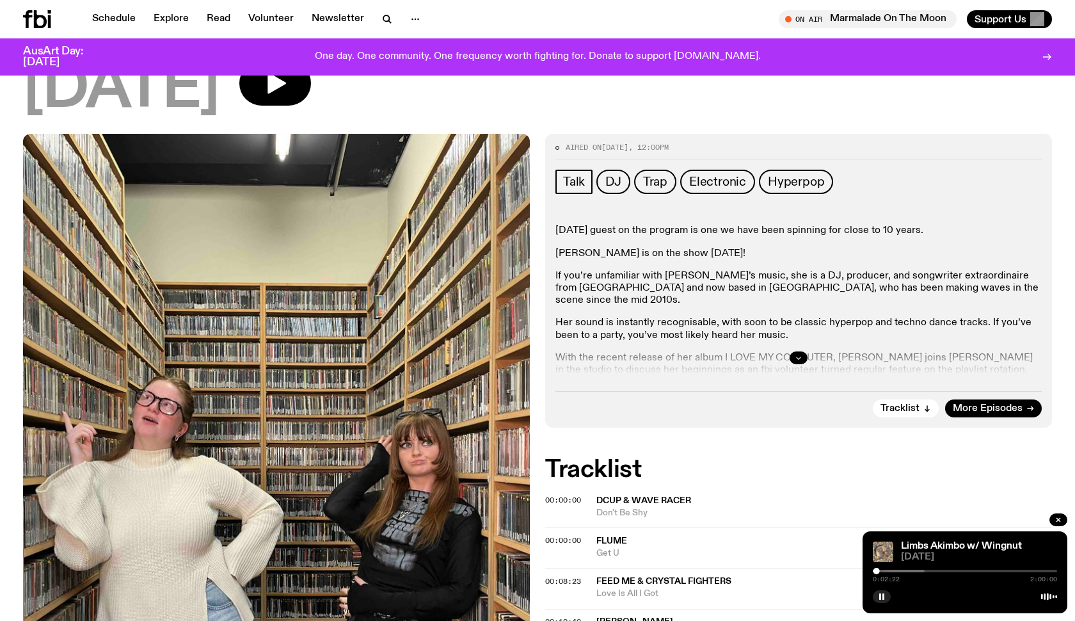
click at [802, 361] on icon "button" at bounding box center [799, 358] width 8 height 8
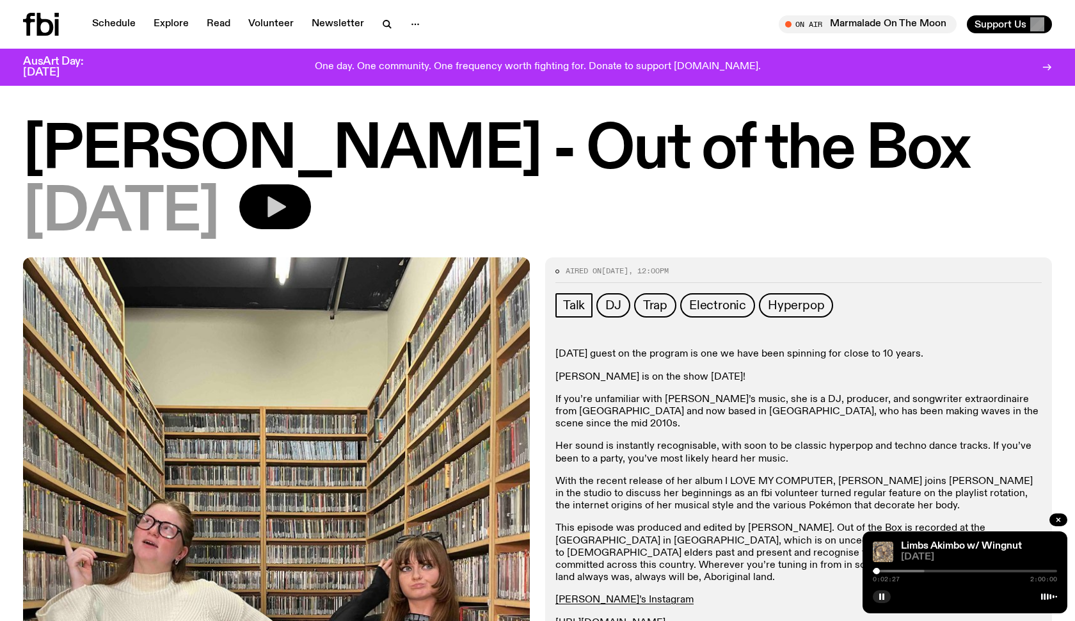
scroll to position [0, 0]
click at [298, 211] on button "button" at bounding box center [275, 206] width 72 height 45
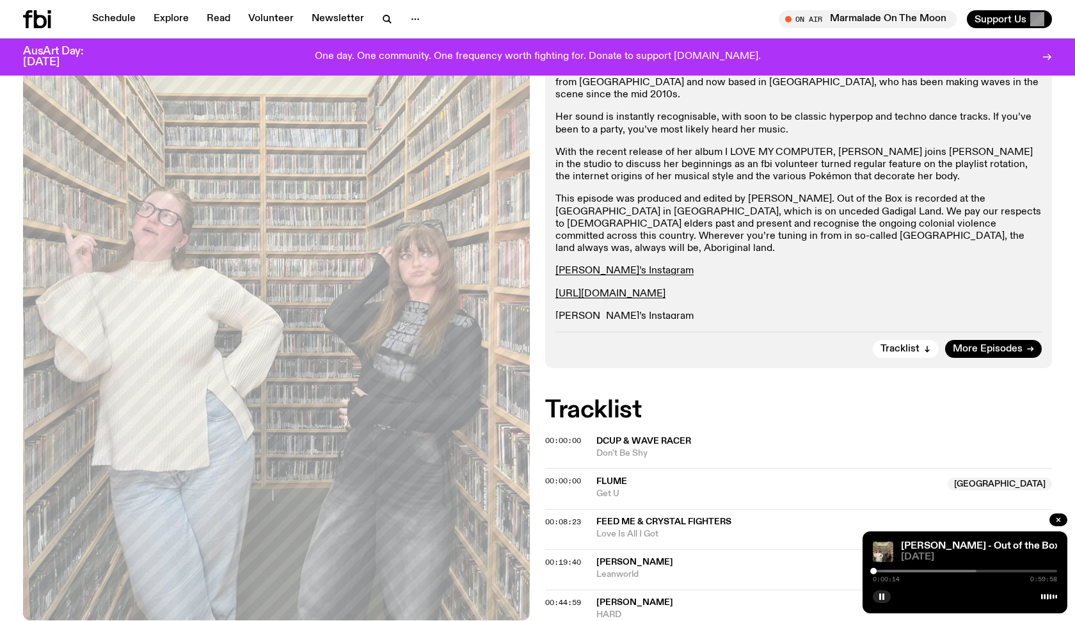
scroll to position [317, 0]
click at [882, 598] on icon "button" at bounding box center [882, 596] width 8 height 8
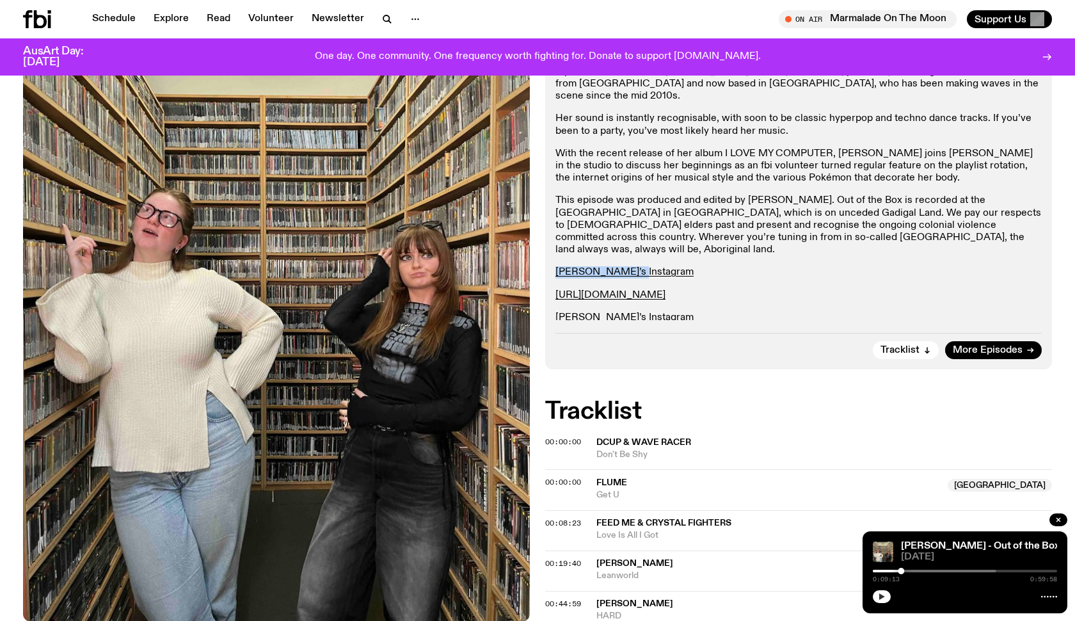
click at [884, 597] on icon "button" at bounding box center [882, 596] width 6 height 6
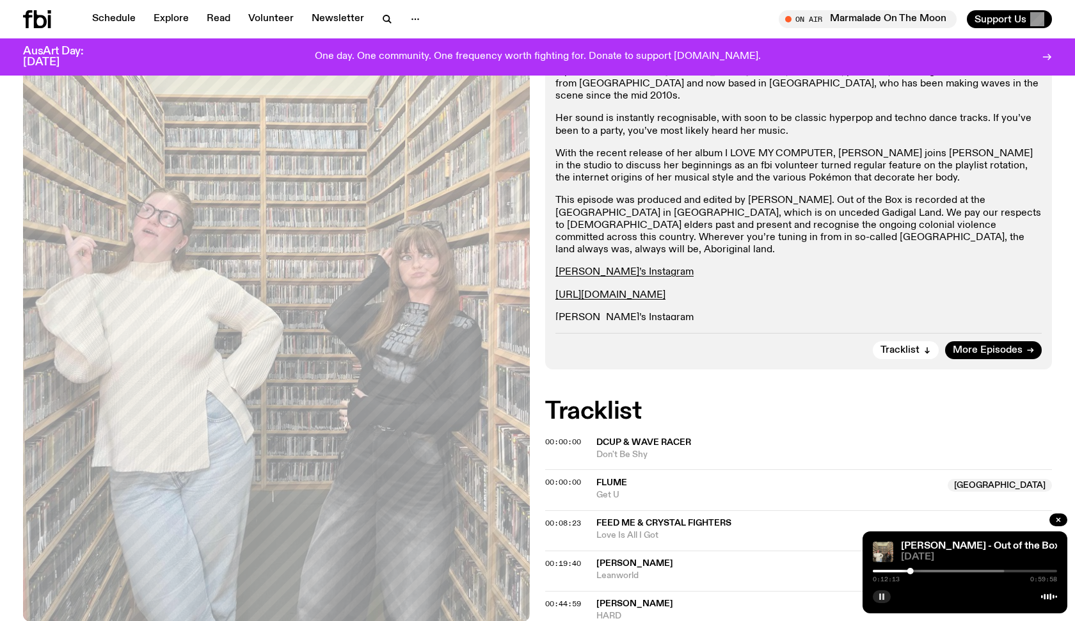
click at [704, 328] on div "Aired on 21.08.25 , 12:00pm Talk DJ Trap Electronic Hyperpop Today’s guest on t…" at bounding box center [798, 150] width 507 height 440
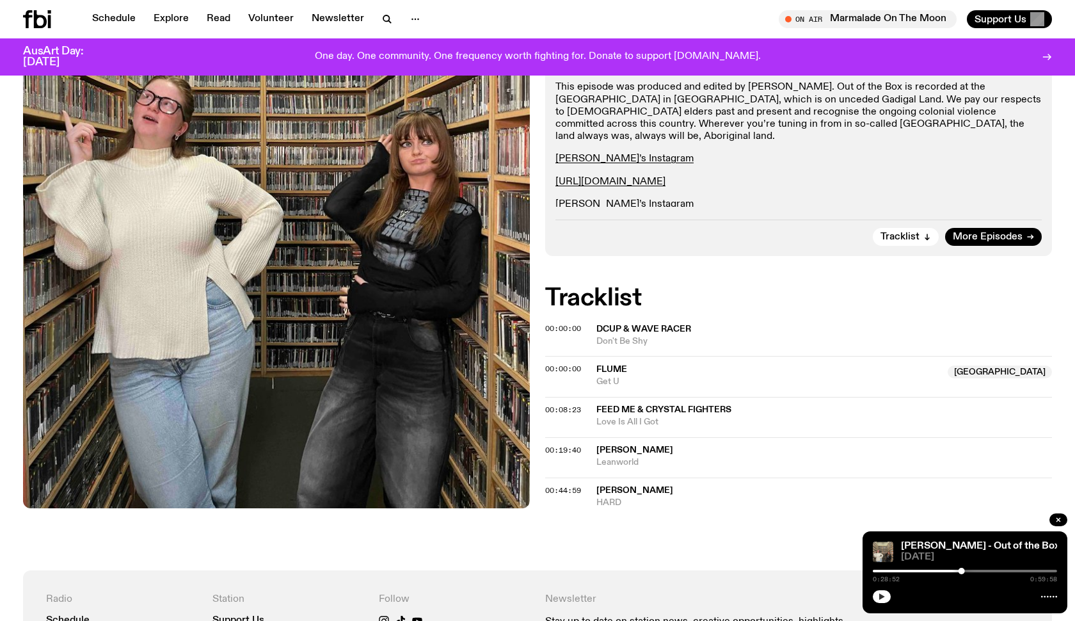
scroll to position [484, 0]
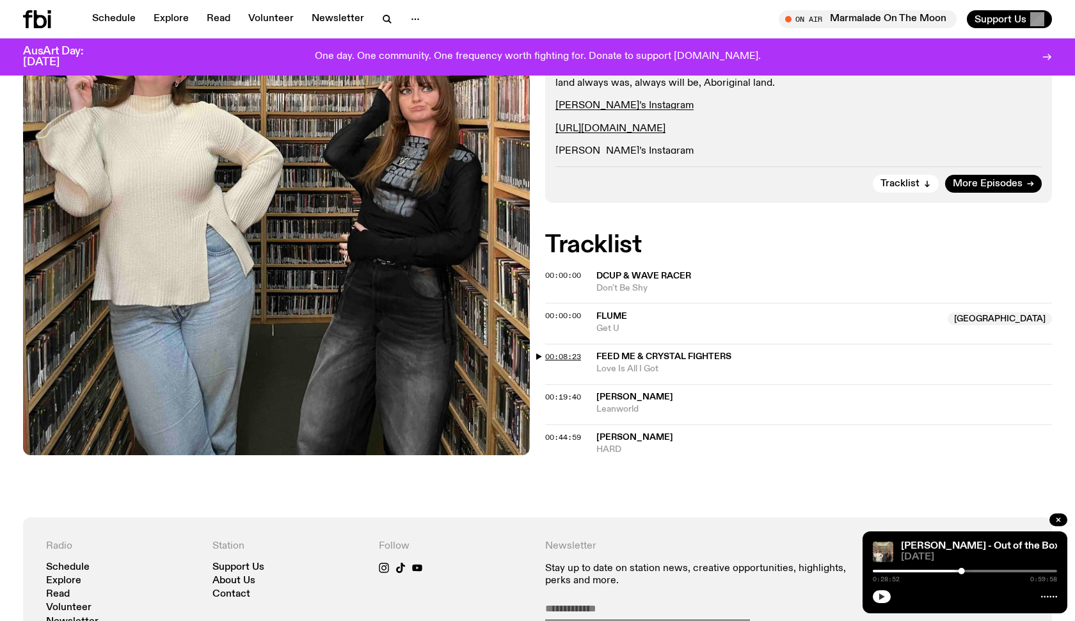
click at [554, 353] on span "00:08:23" at bounding box center [563, 356] width 36 height 10
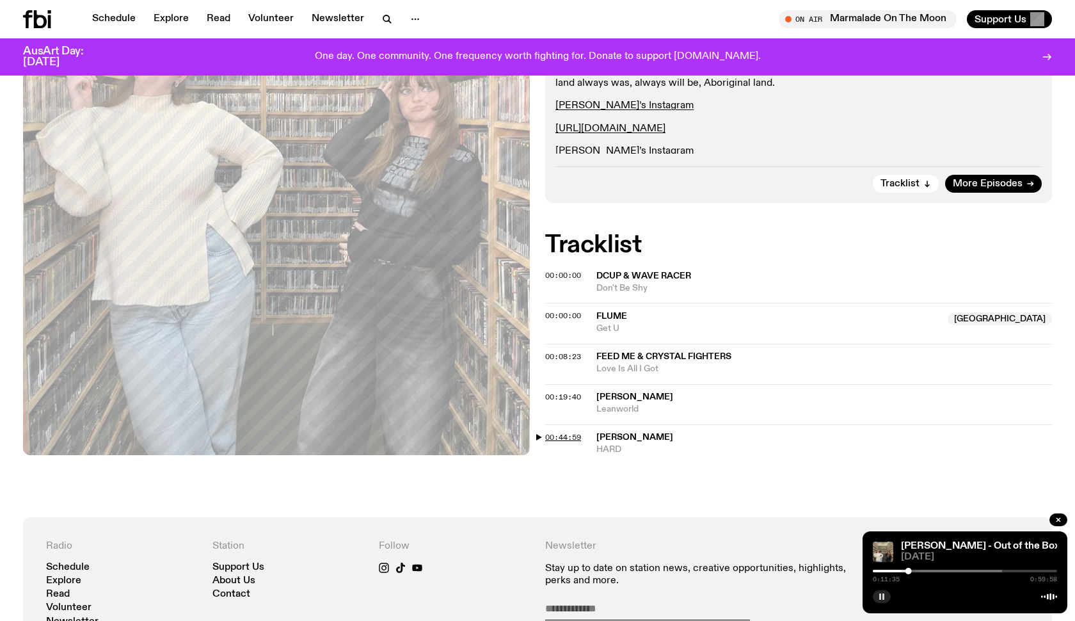
click at [570, 432] on span "00:44:59" at bounding box center [563, 437] width 36 height 10
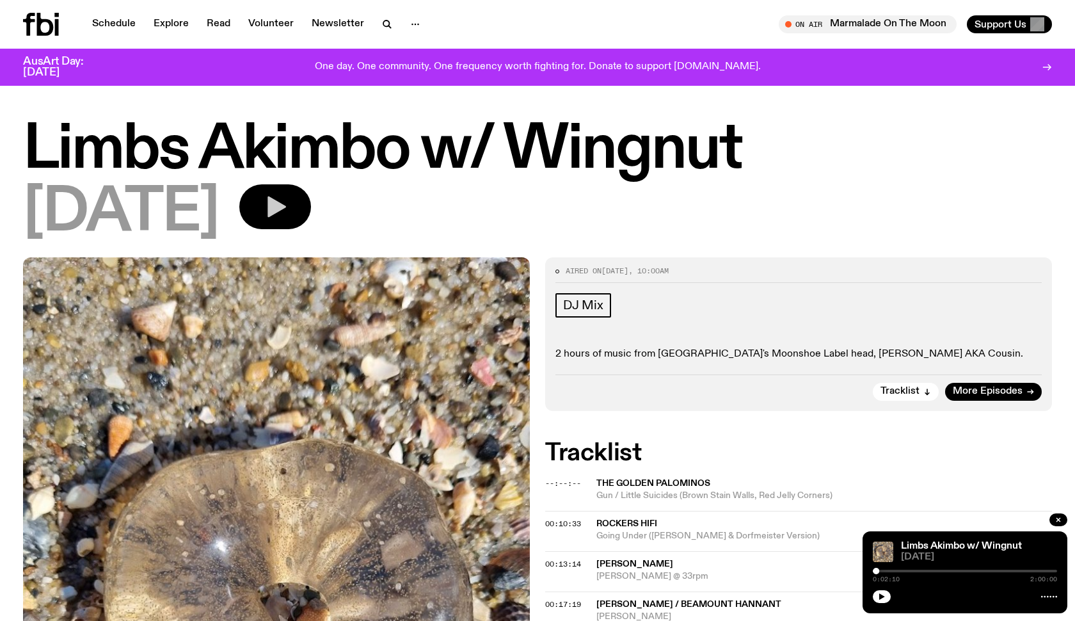
click at [311, 223] on button "button" at bounding box center [275, 206] width 72 height 45
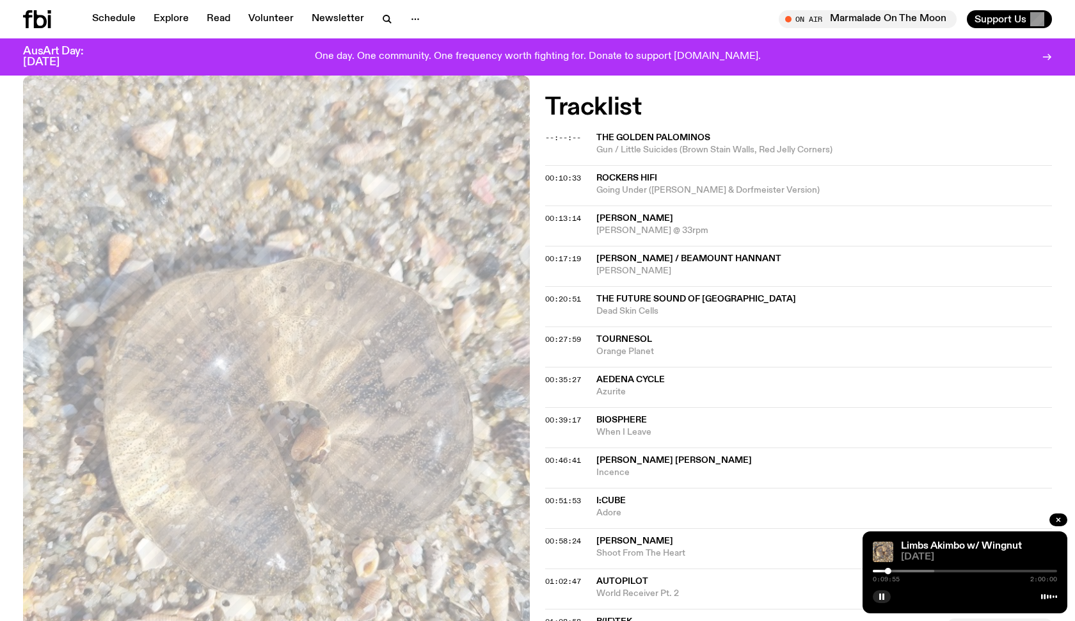
scroll to position [336, 0]
click at [562, 218] on span "00:13:14" at bounding box center [563, 217] width 36 height 10
click at [561, 254] on span "00:17:19" at bounding box center [563, 258] width 36 height 10
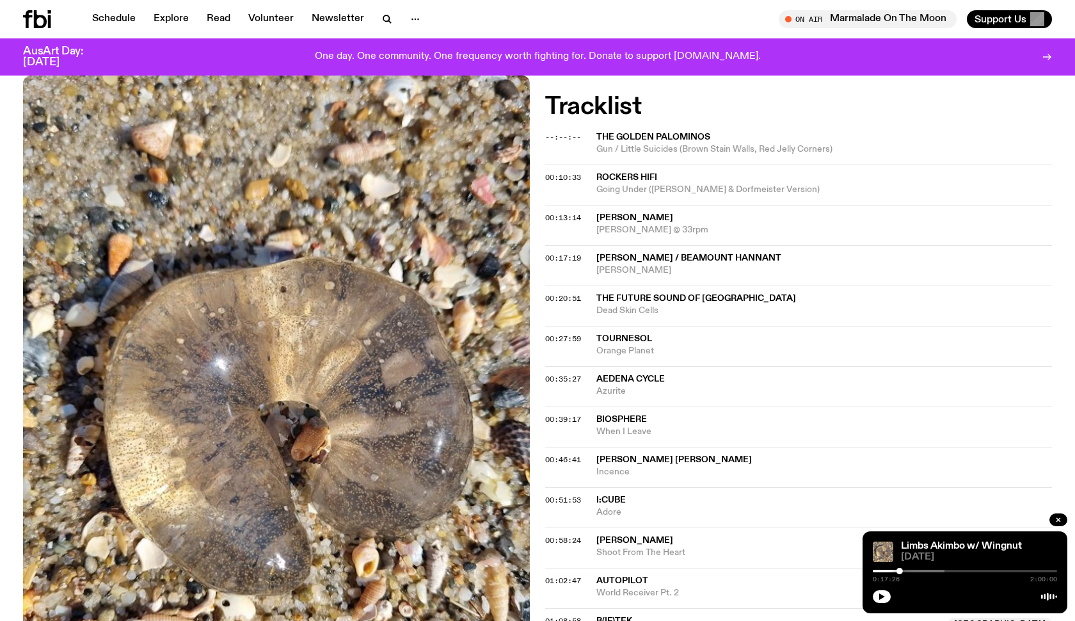
click at [644, 294] on span "The Future Sound of [GEOGRAPHIC_DATA]" at bounding box center [696, 298] width 200 height 9
click at [560, 293] on span "00:20:51" at bounding box center [563, 298] width 36 height 10
click at [880, 592] on button "button" at bounding box center [882, 596] width 18 height 13
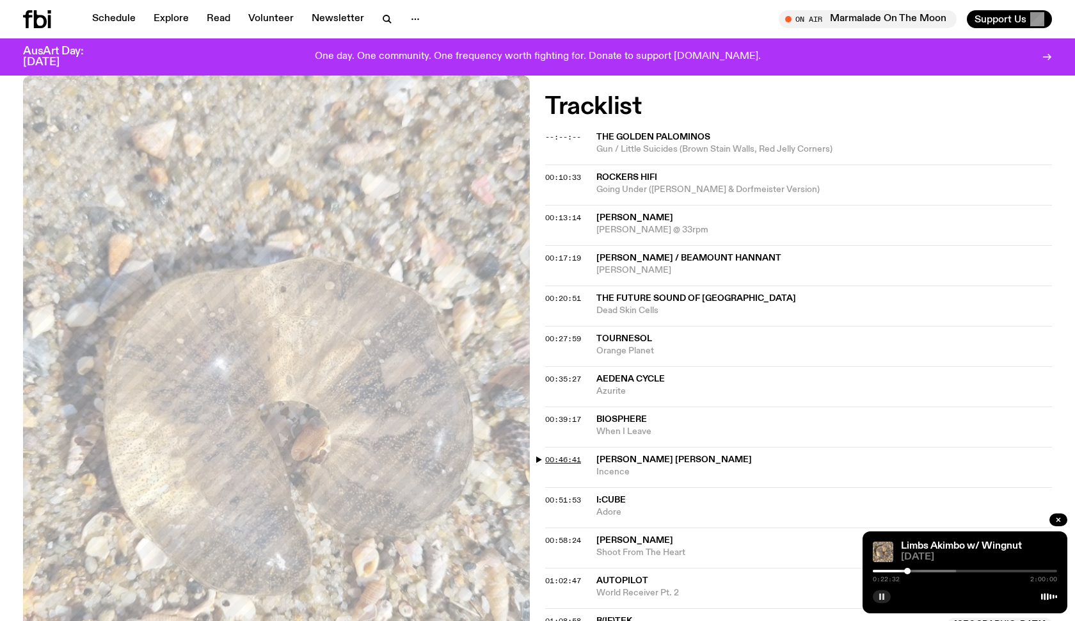
click at [568, 454] on span "00:46:41" at bounding box center [563, 459] width 36 height 10
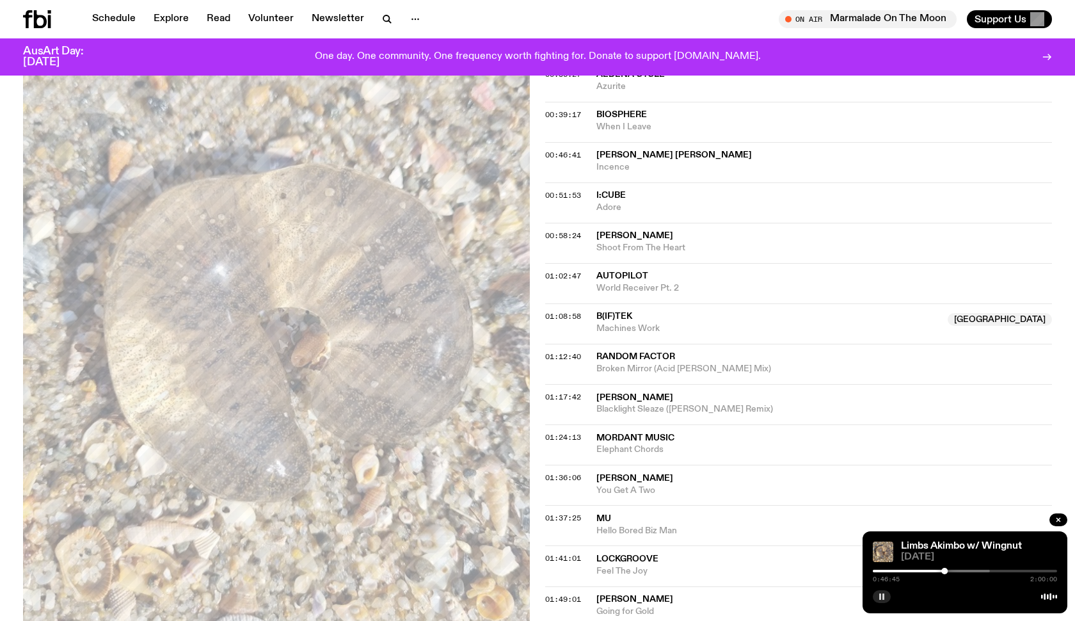
scroll to position [406, 0]
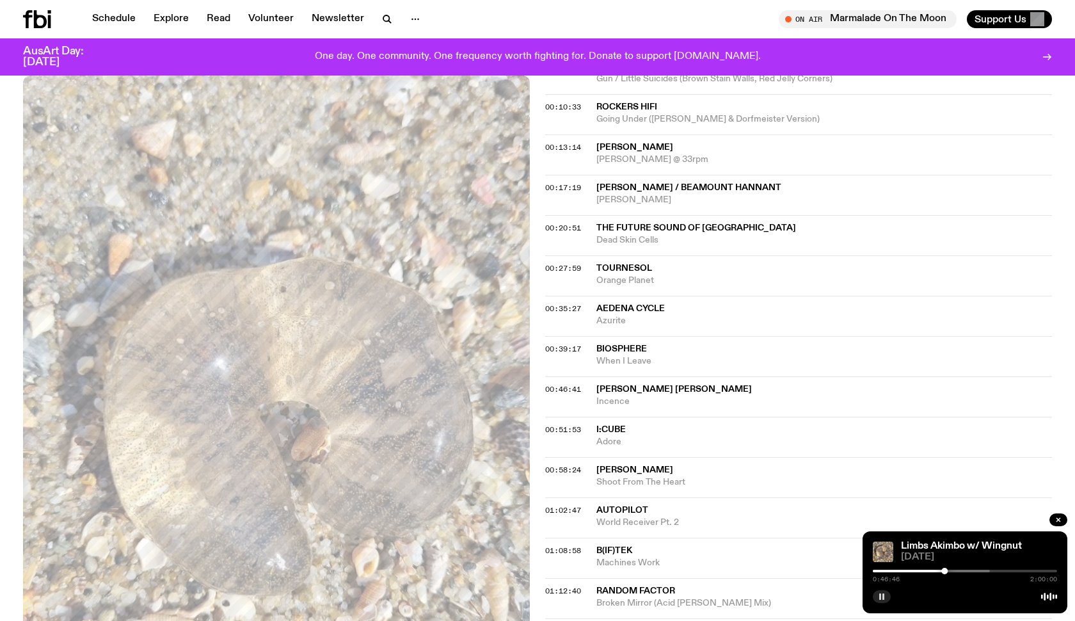
click at [50, 17] on icon at bounding box center [49, 21] width 3 height 13
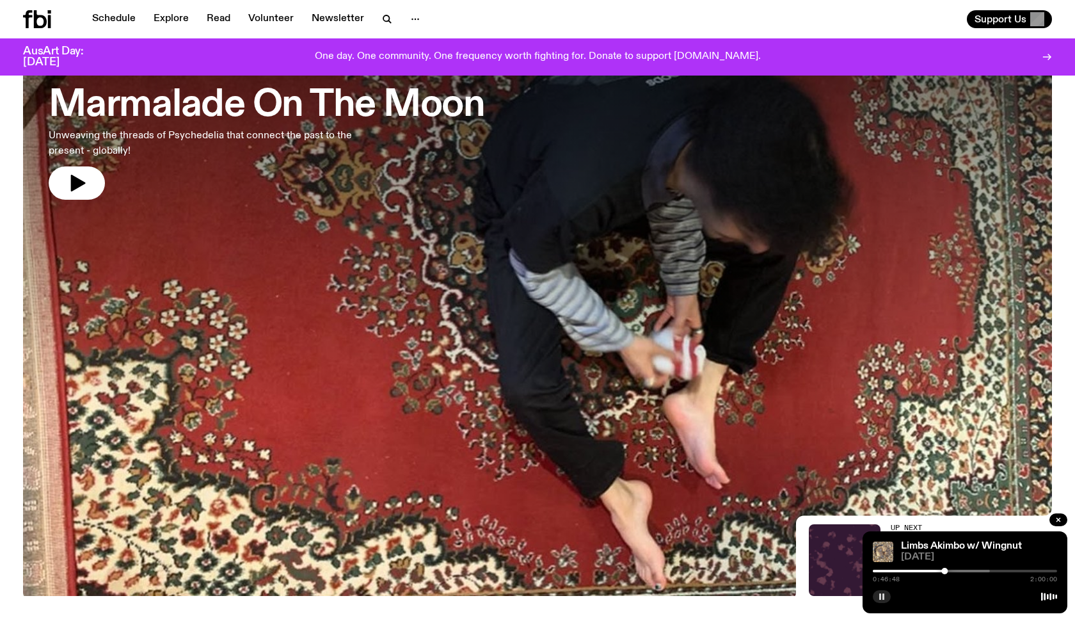
scroll to position [108, 0]
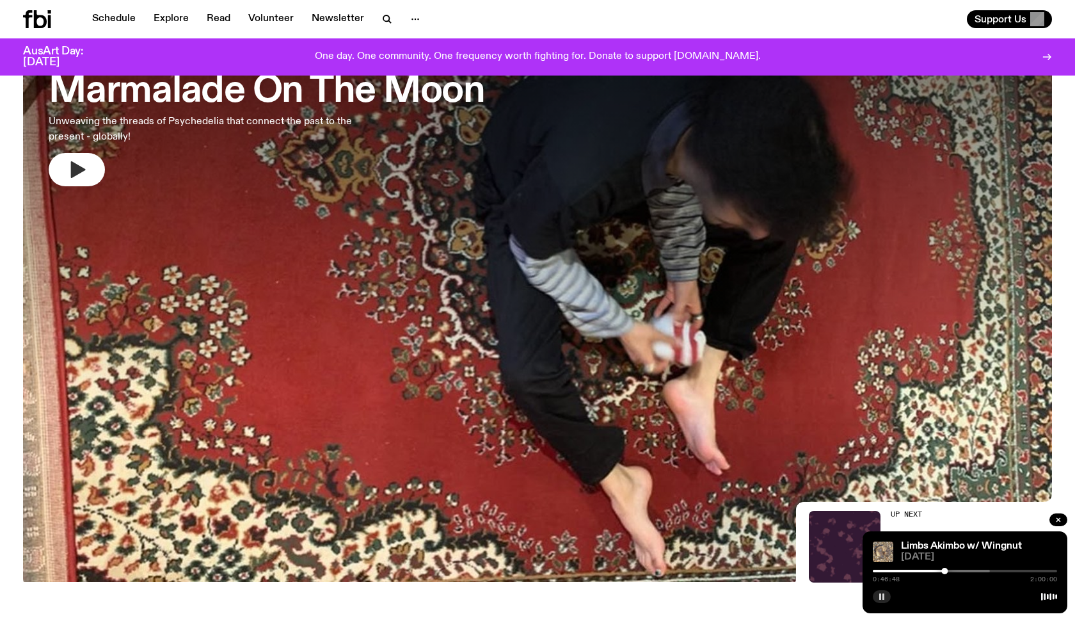
click at [79, 164] on icon "button" at bounding box center [77, 169] width 20 height 20
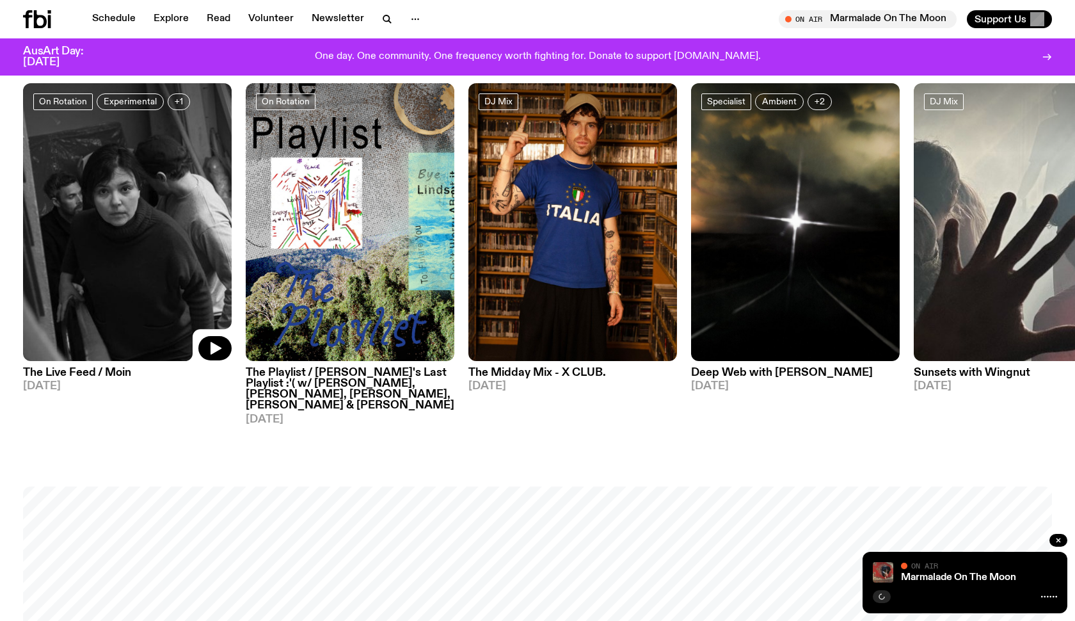
scroll to position [709, 0]
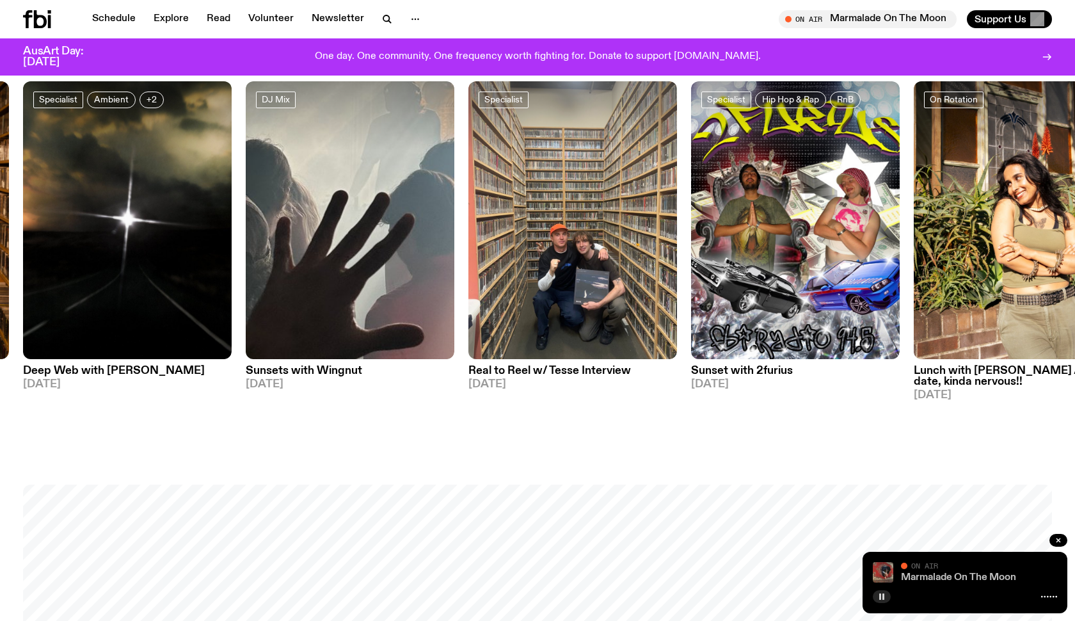
click at [941, 576] on link "Marmalade On The Moon" at bounding box center [958, 577] width 115 height 10
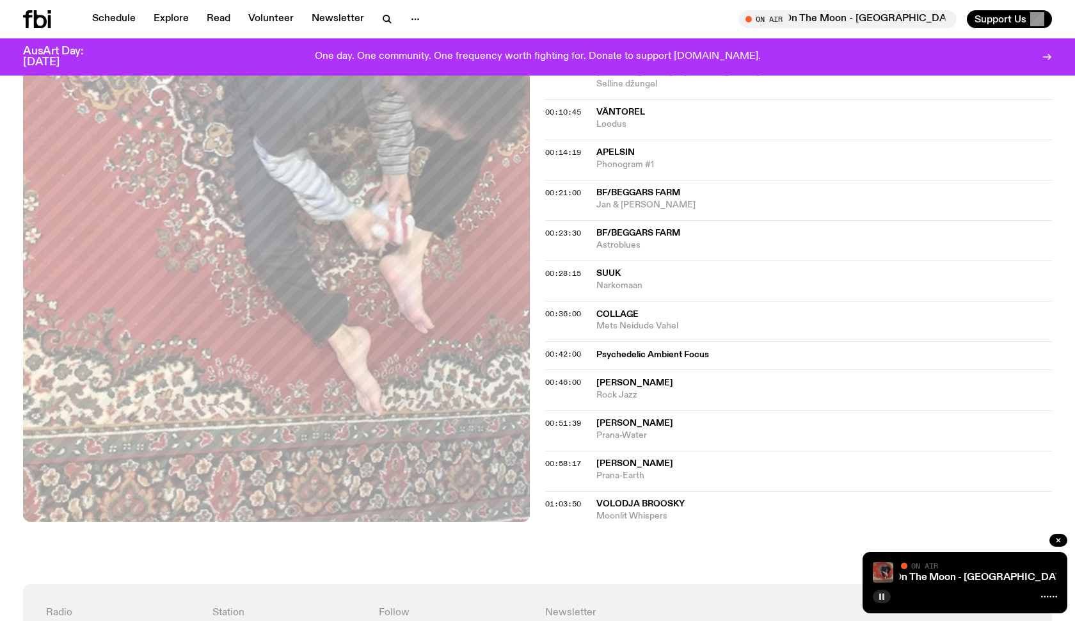
scroll to position [493, 0]
